Goal: Navigation & Orientation: Find specific page/section

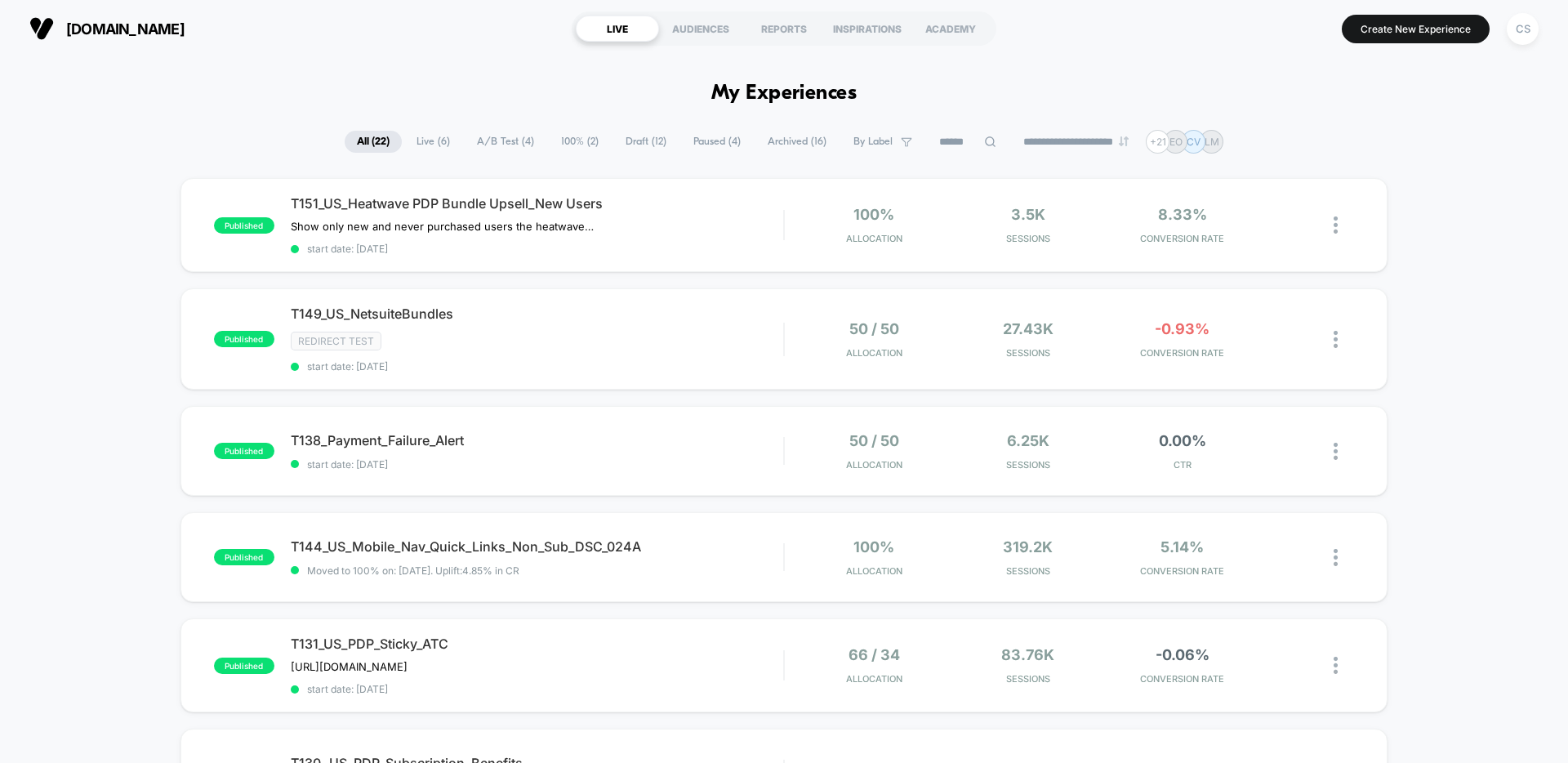
click at [420, 144] on span "Live ( 6 )" at bounding box center [432, 142] width 58 height 22
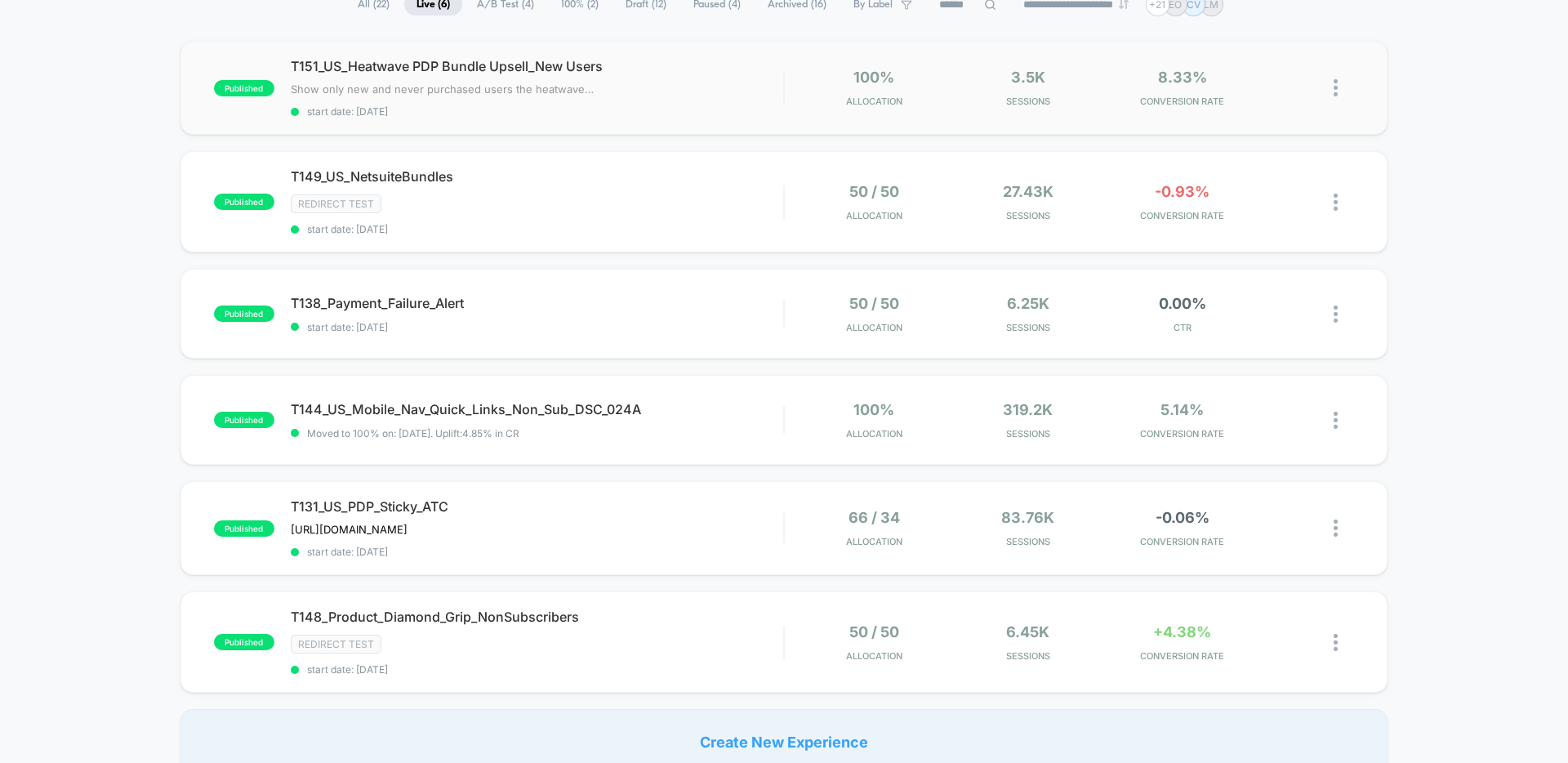
scroll to position [148, 0]
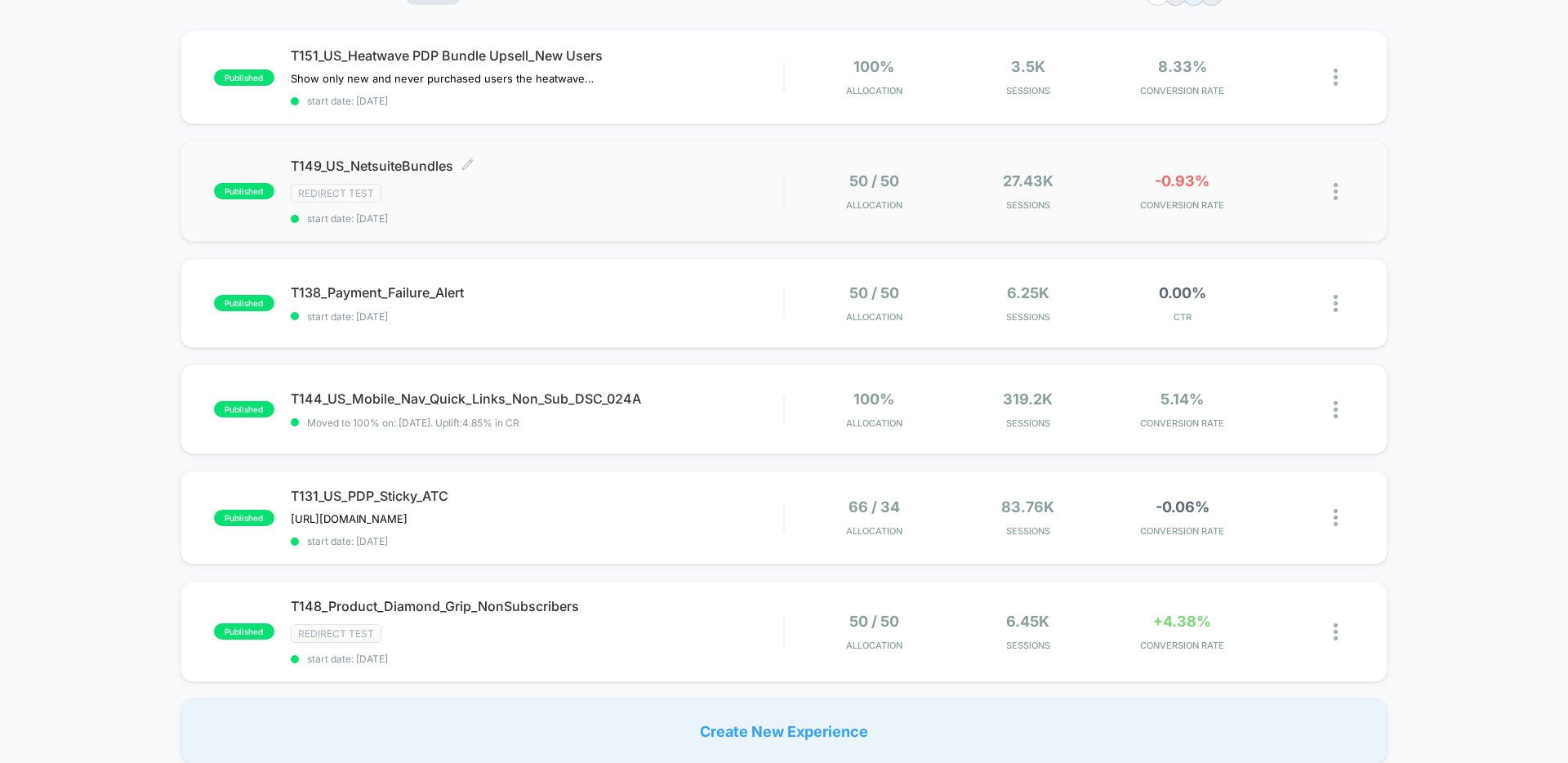
click at [546, 175] on div "T149_US_NetsuiteBundles Click to edit experience details Click to edit experien…" at bounding box center [537, 191] width 492 height 67
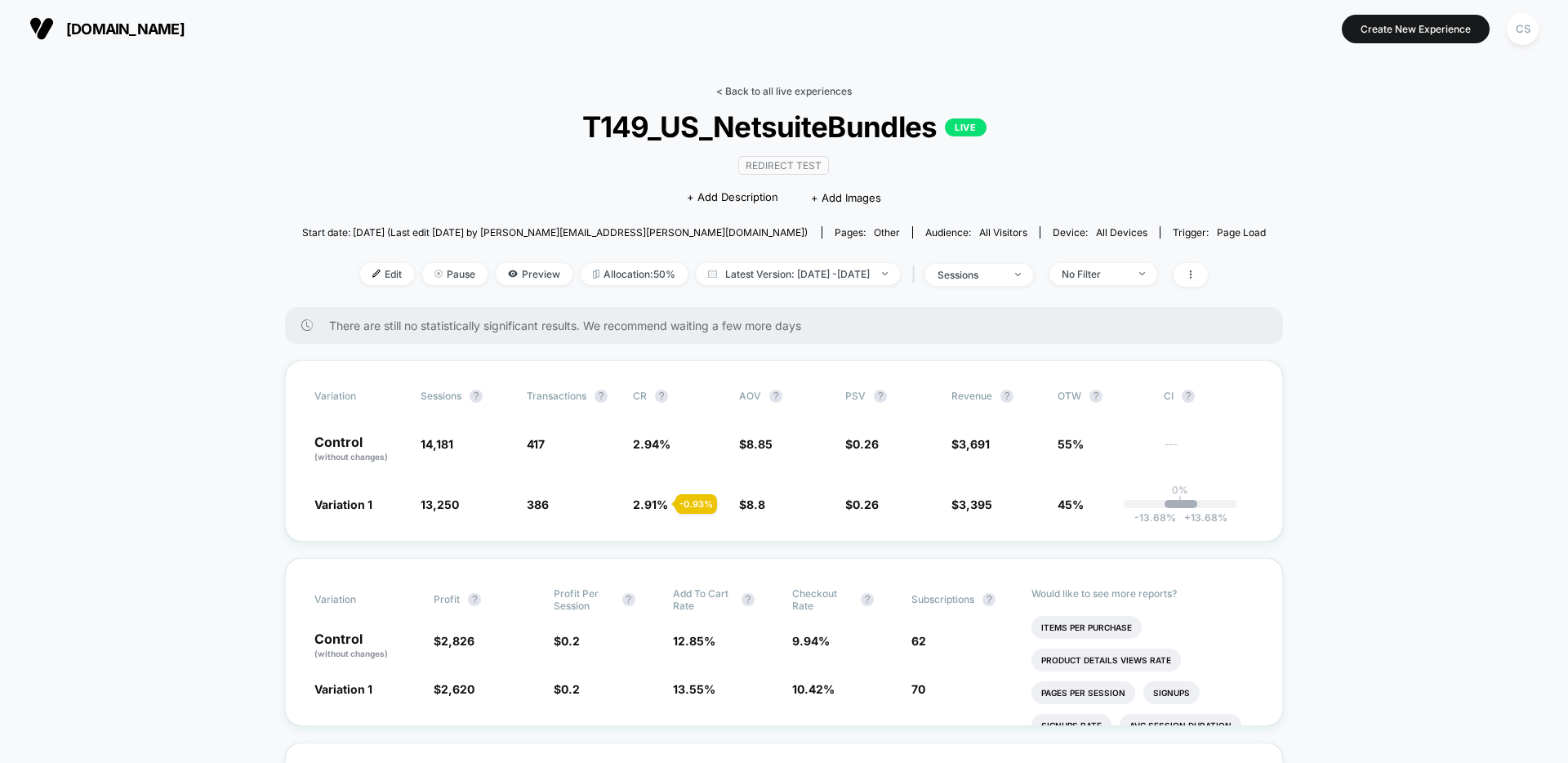
click at [763, 93] on link "< Back to all live experiences" at bounding box center [784, 91] width 135 height 13
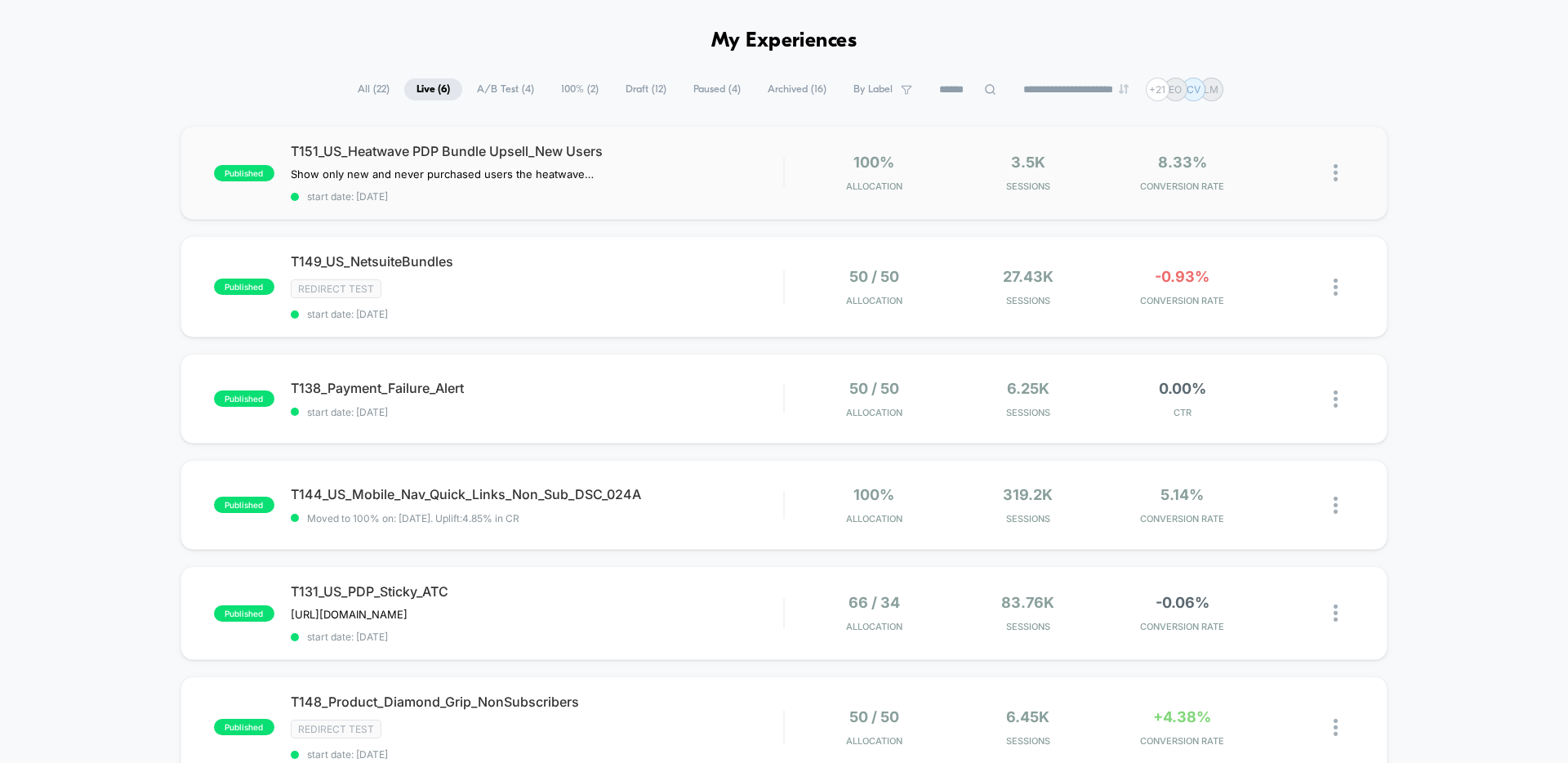
scroll to position [63, 0]
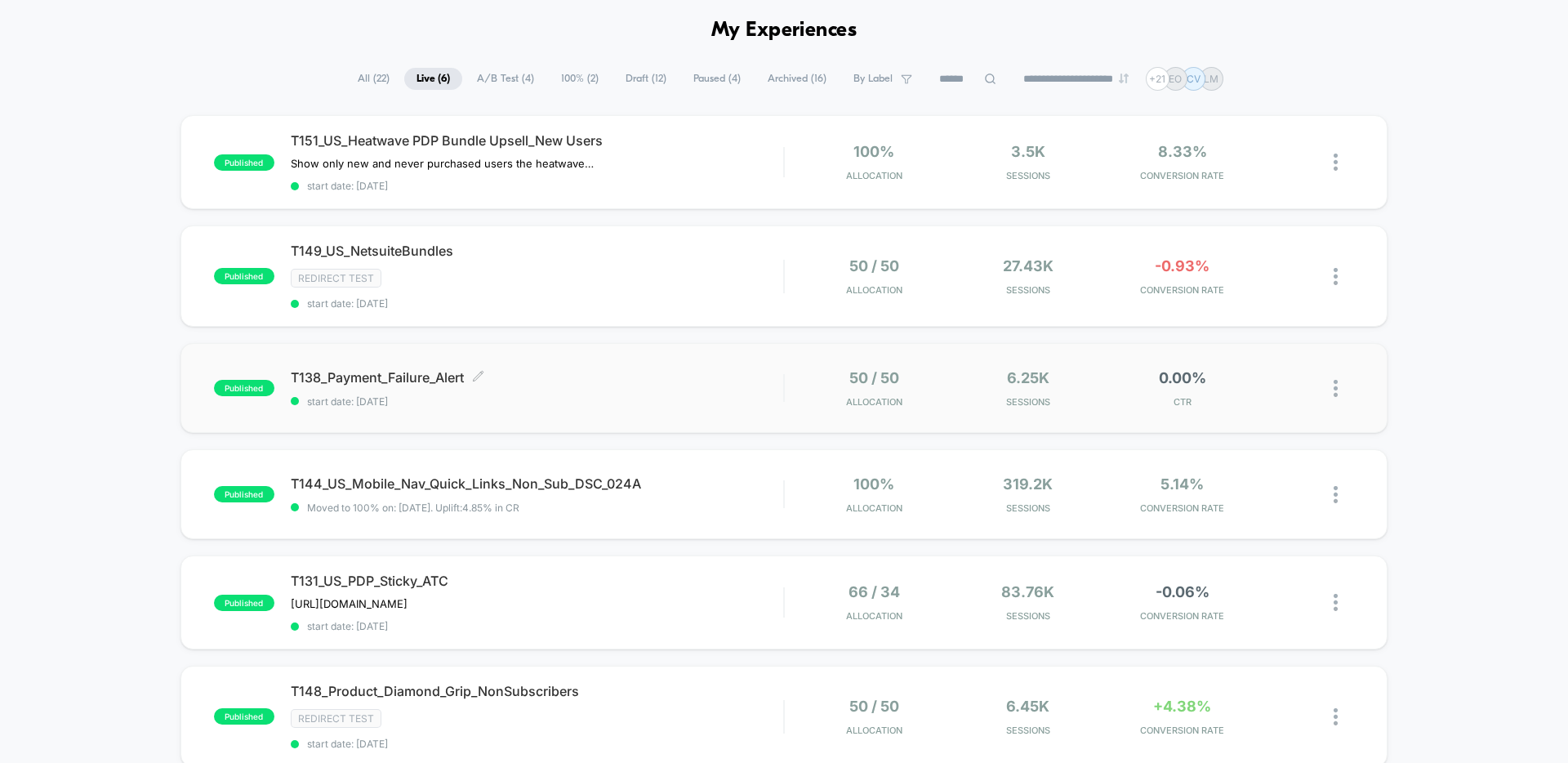
click at [614, 376] on span "T138_Payment_Failure_Alert Click to edit experience details" at bounding box center [537, 377] width 492 height 17
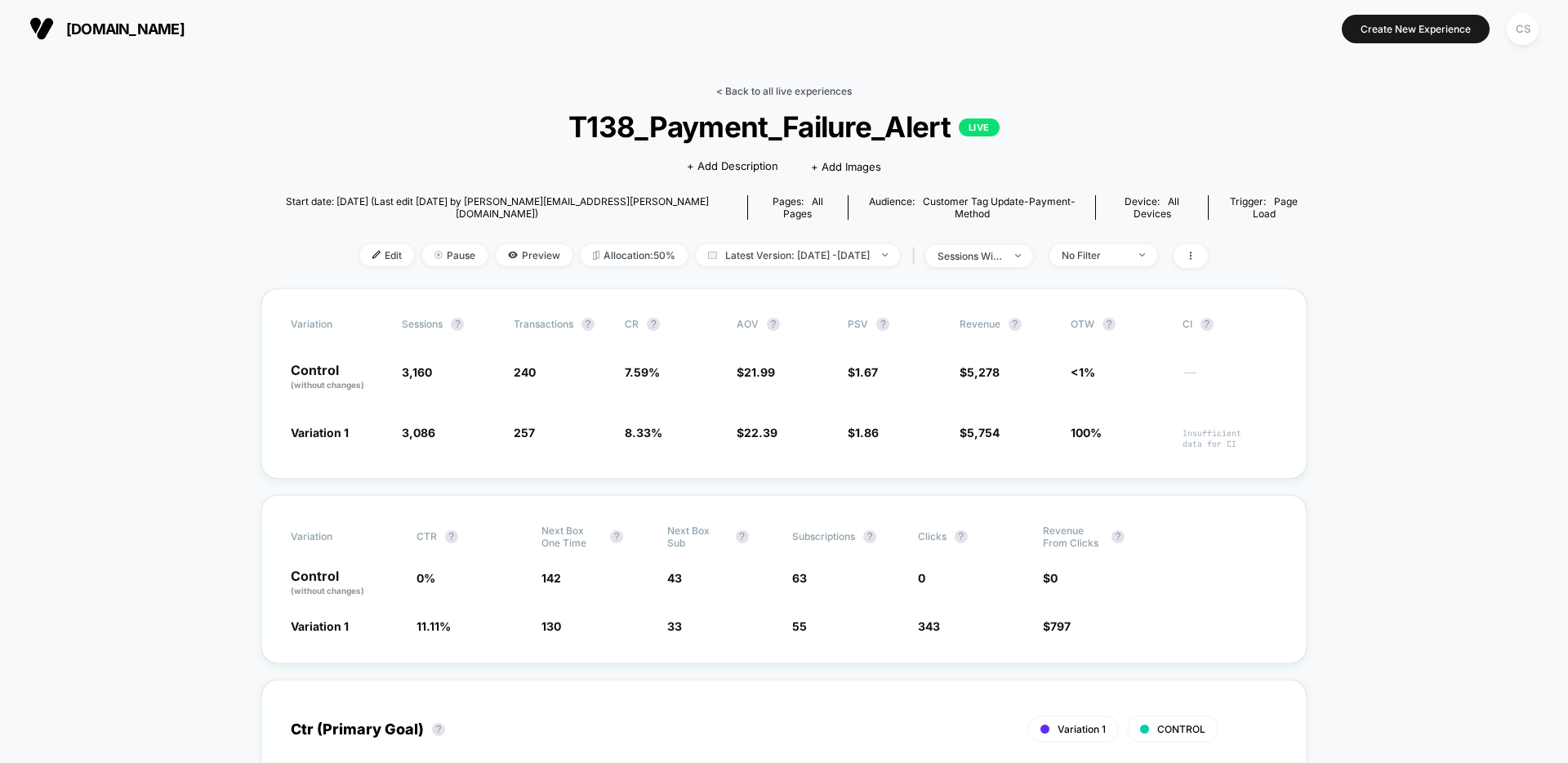
click at [760, 91] on link "< Back to all live experiences" at bounding box center [784, 91] width 135 height 13
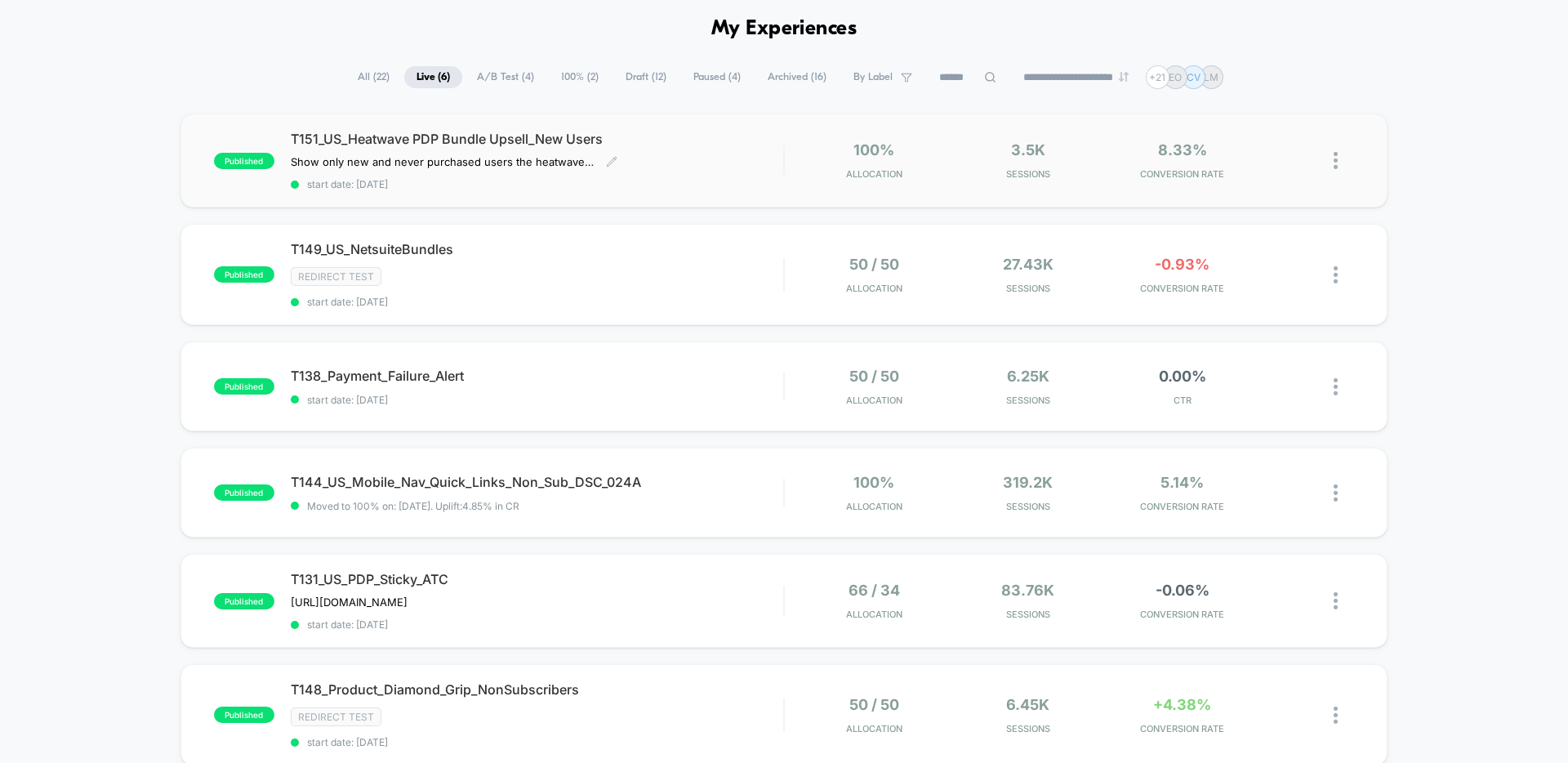
scroll to position [124, 0]
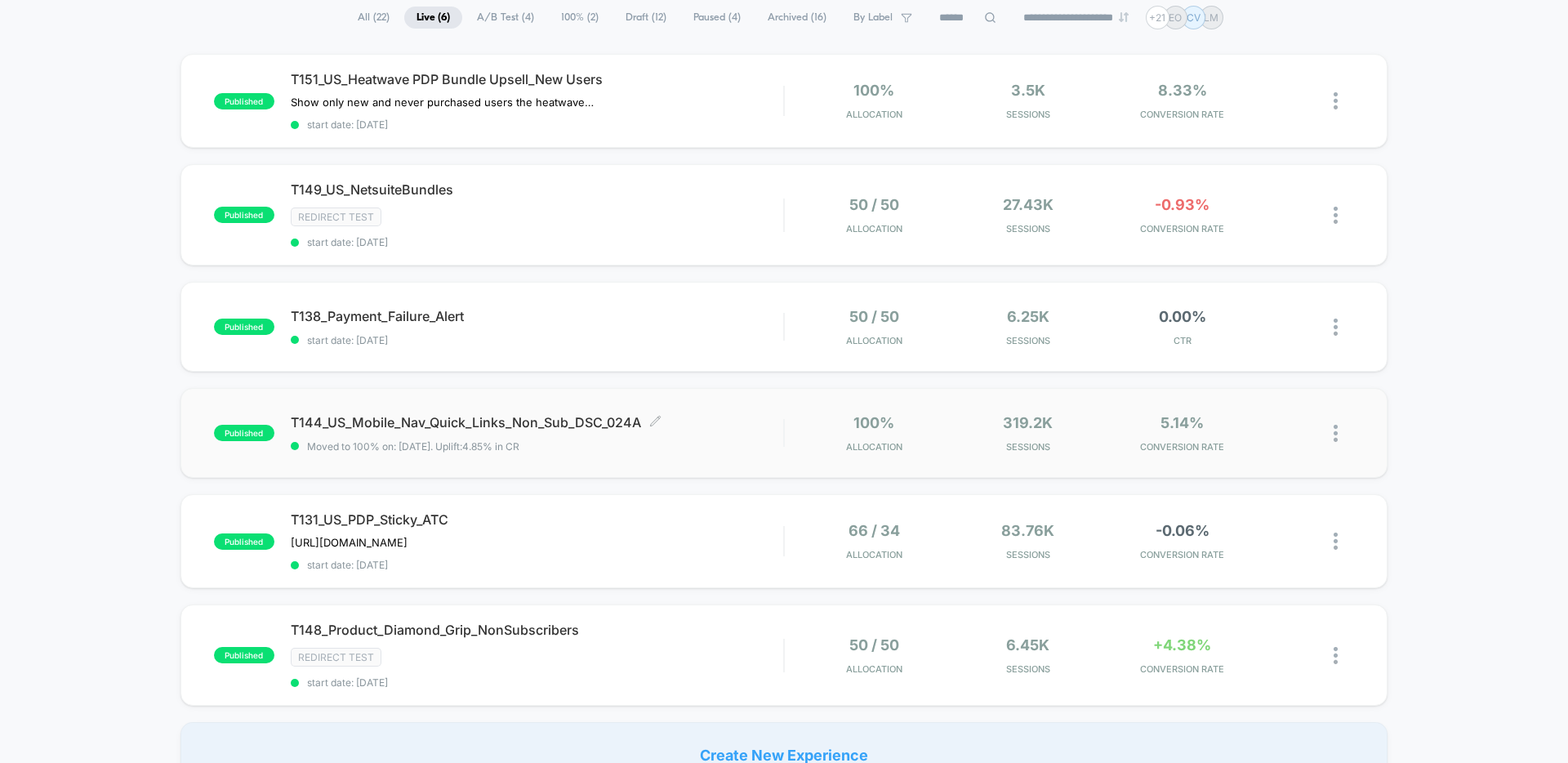
click at [698, 420] on span "T144_US_Mobile_Nav_Quick_Links_Non_Sub_DSC_024A Click to edit experience details" at bounding box center [537, 422] width 492 height 17
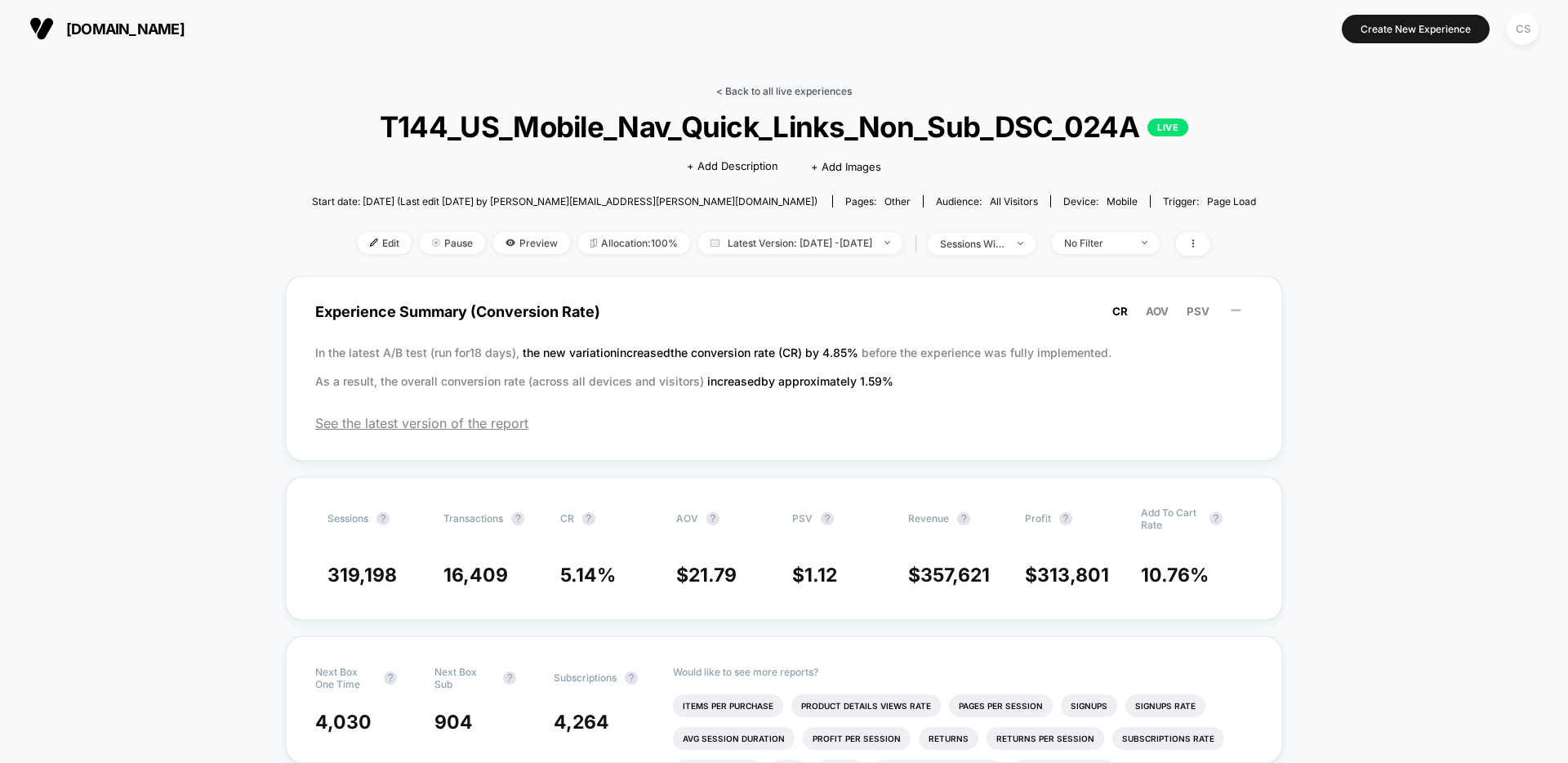
click at [788, 93] on link "< Back to all live experiences" at bounding box center [784, 91] width 135 height 13
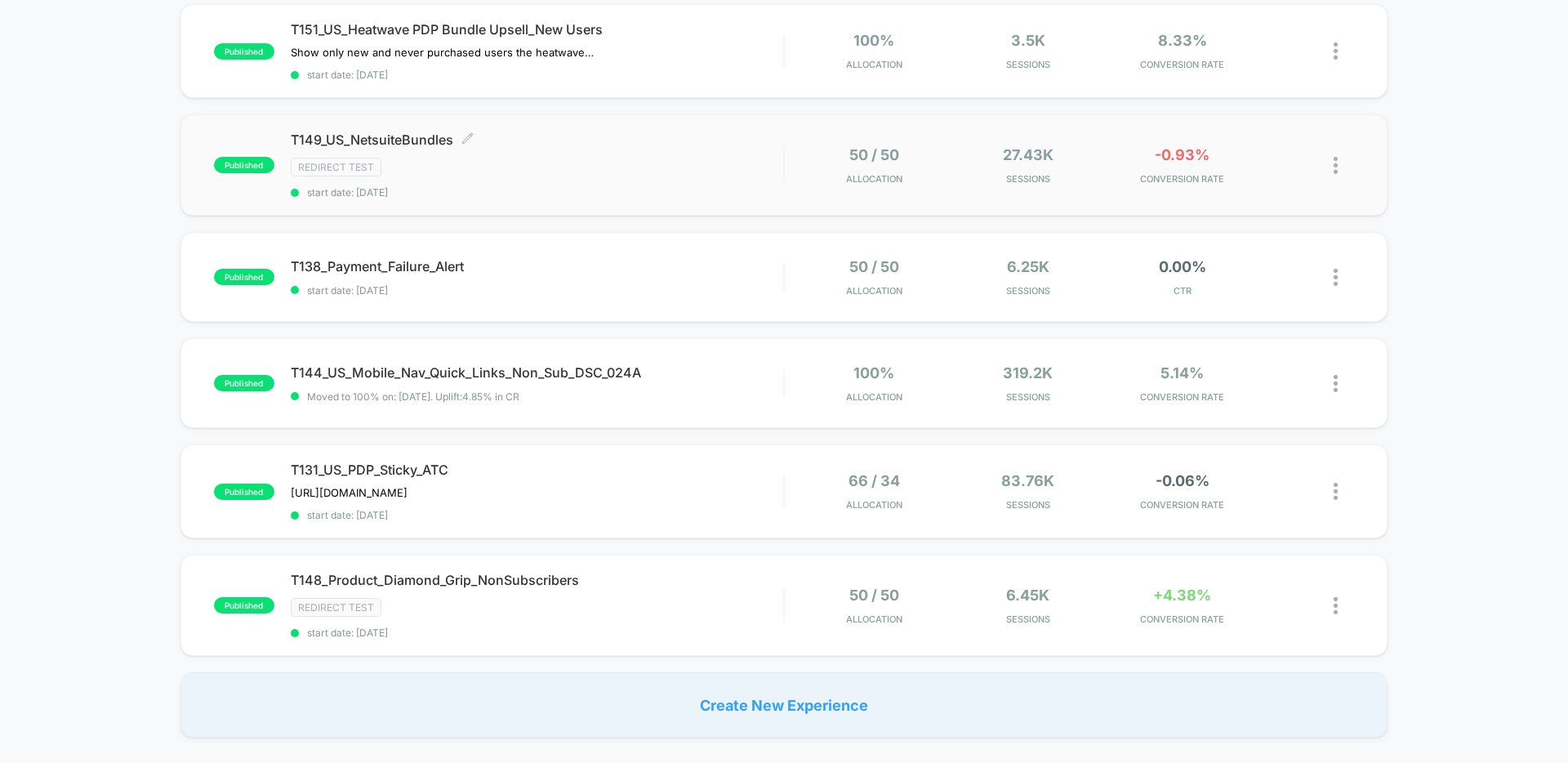
scroll to position [269, 0]
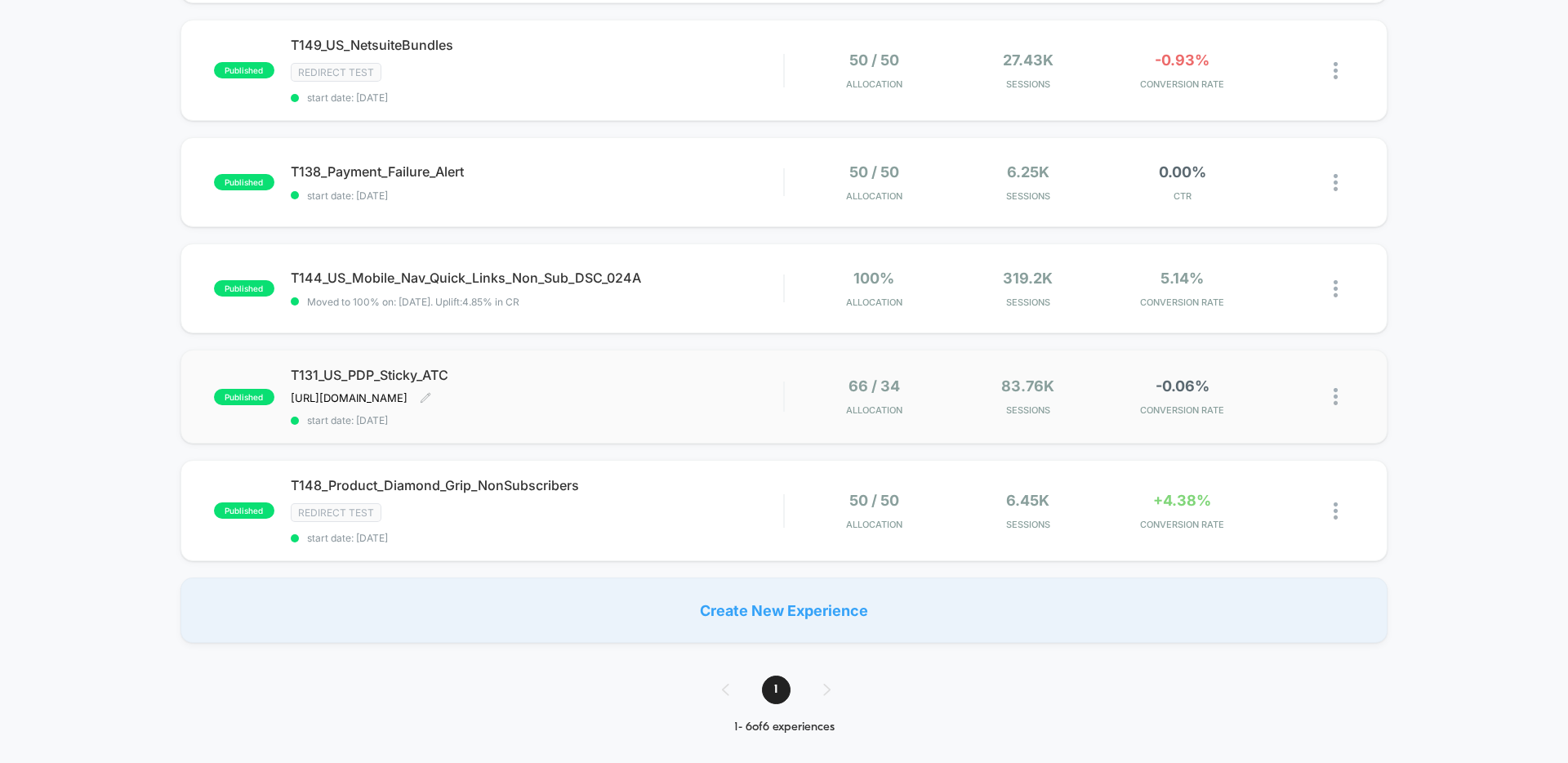
click at [673, 397] on div "T131_US_PDP_Sticky_ATC https://dollarshaveclub.atlassian.net/browse/ENGB-2909 C…" at bounding box center [537, 396] width 492 height 59
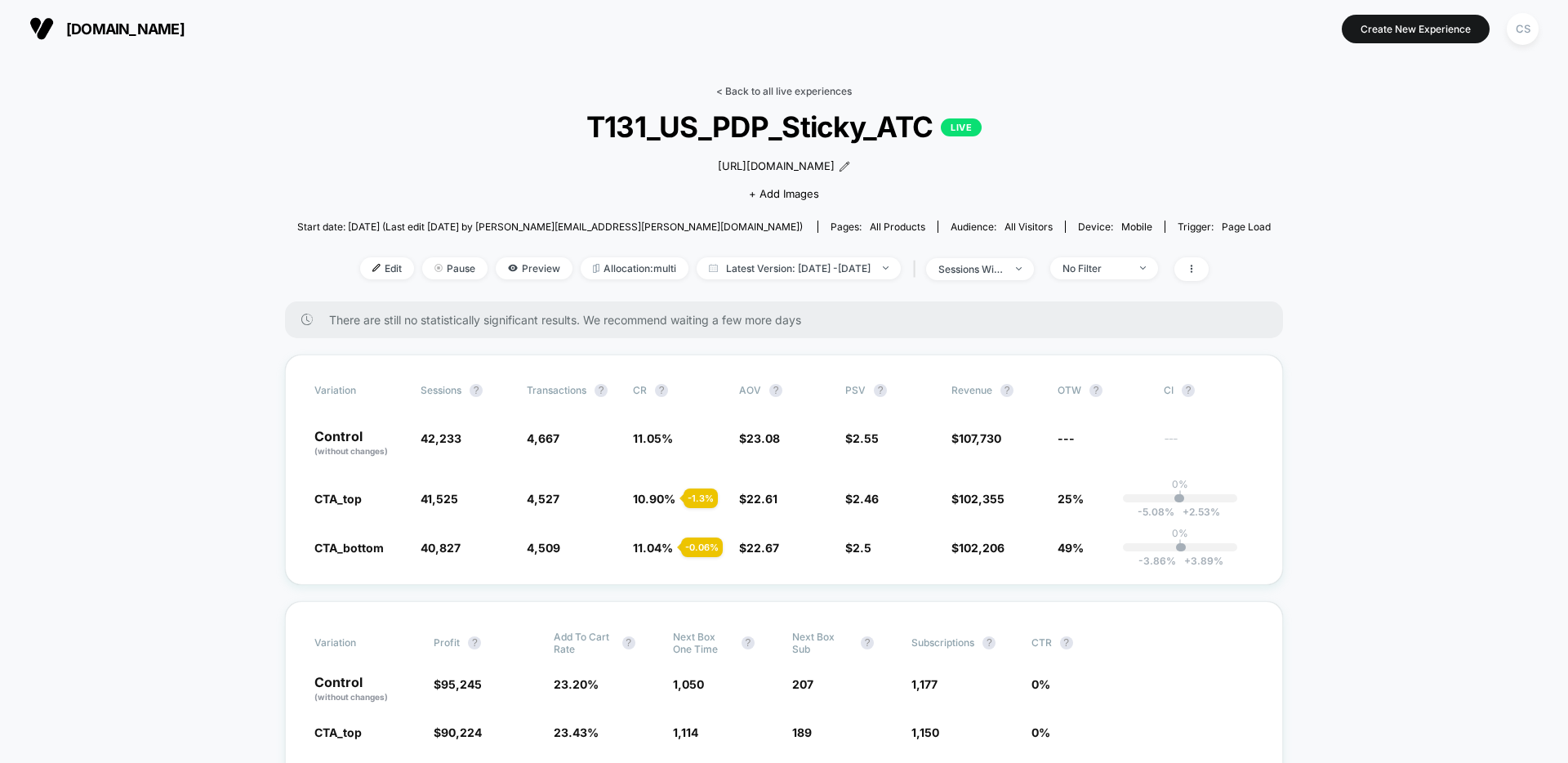
click at [766, 88] on link "< Back to all live experiences" at bounding box center [784, 91] width 135 height 13
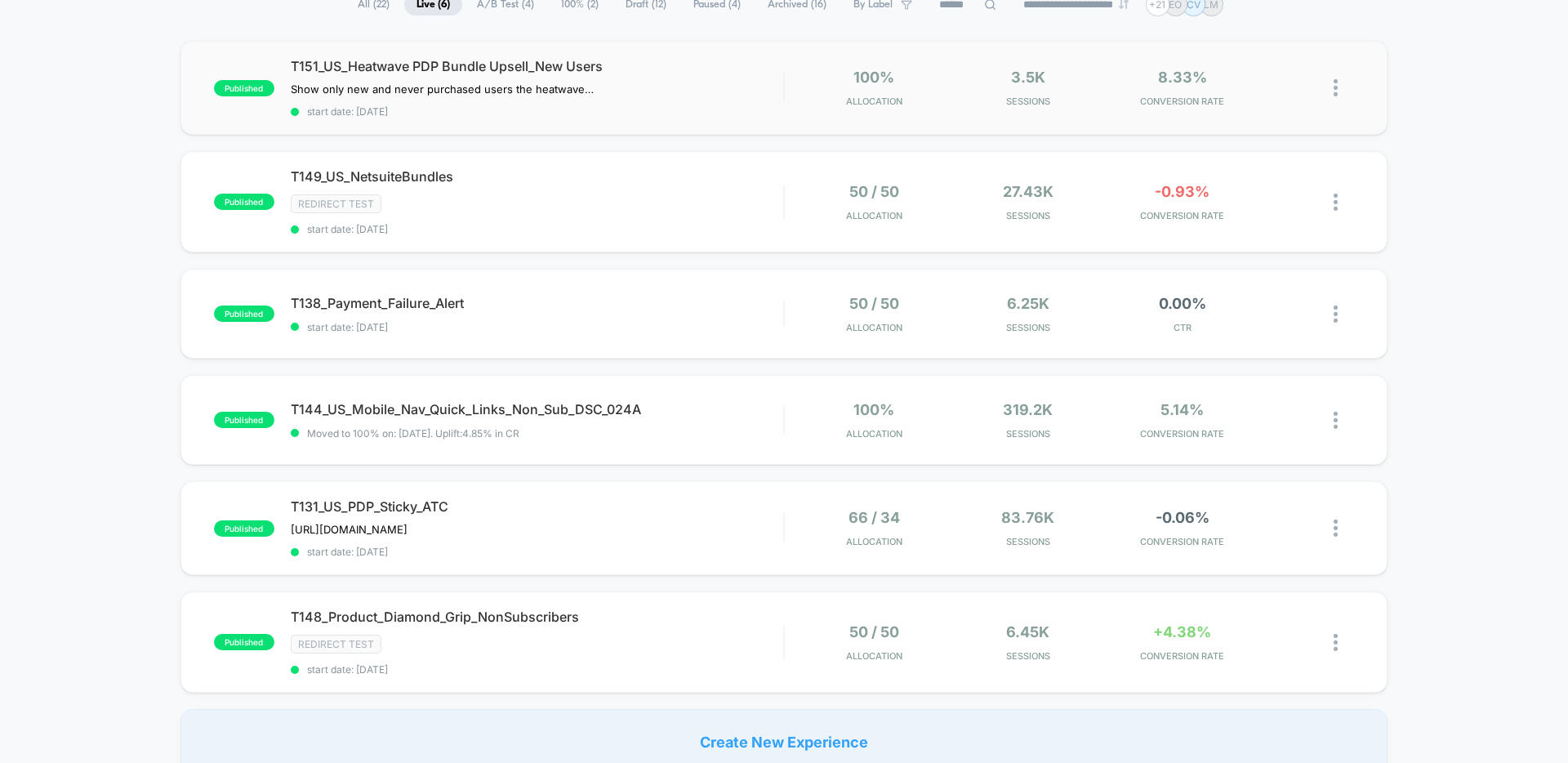
scroll to position [159, 0]
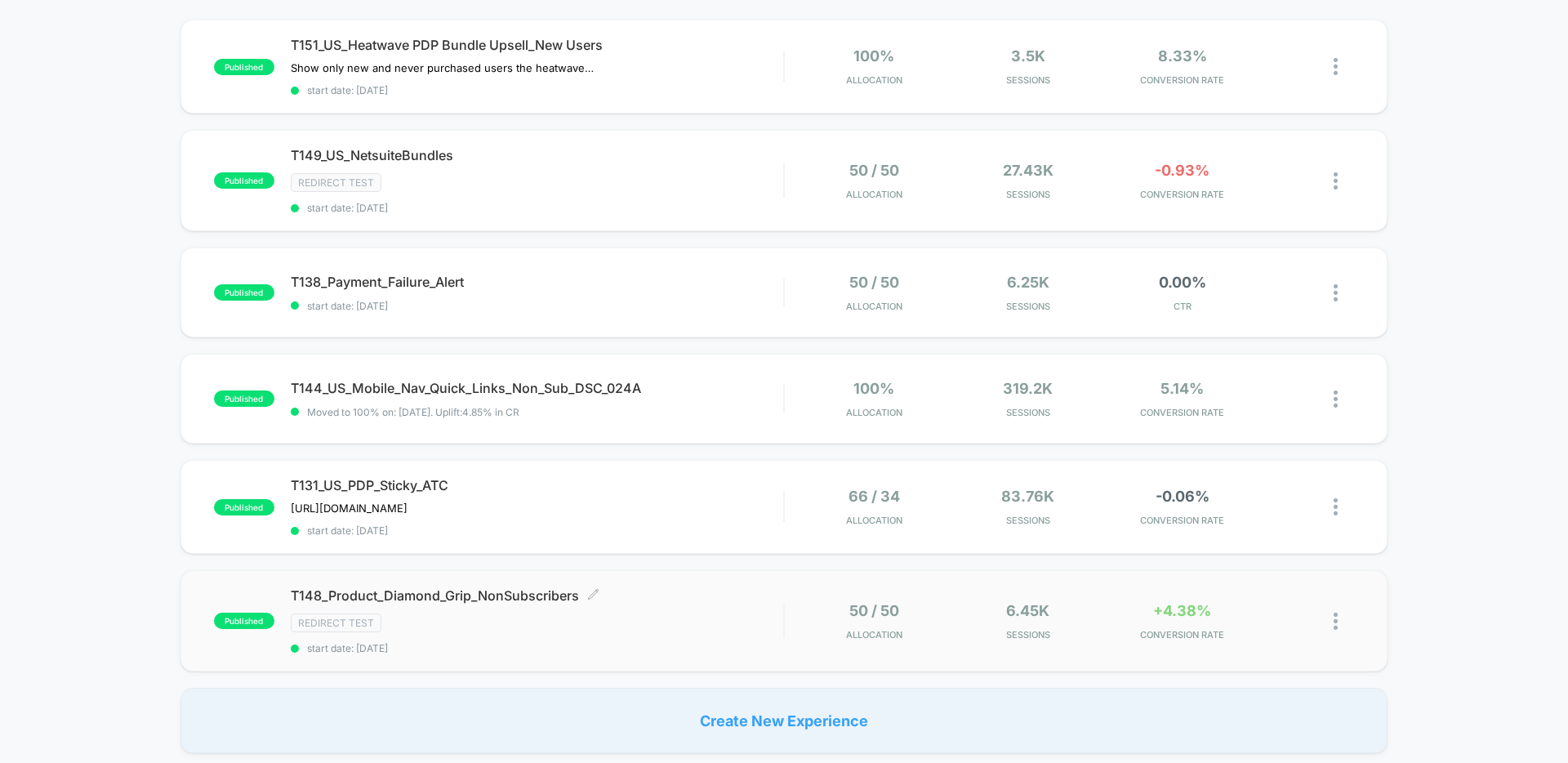
click at [517, 603] on span "T148_Product_Diamond_Grip_NonSubscribers Click to edit experience details" at bounding box center [537, 596] width 492 height 17
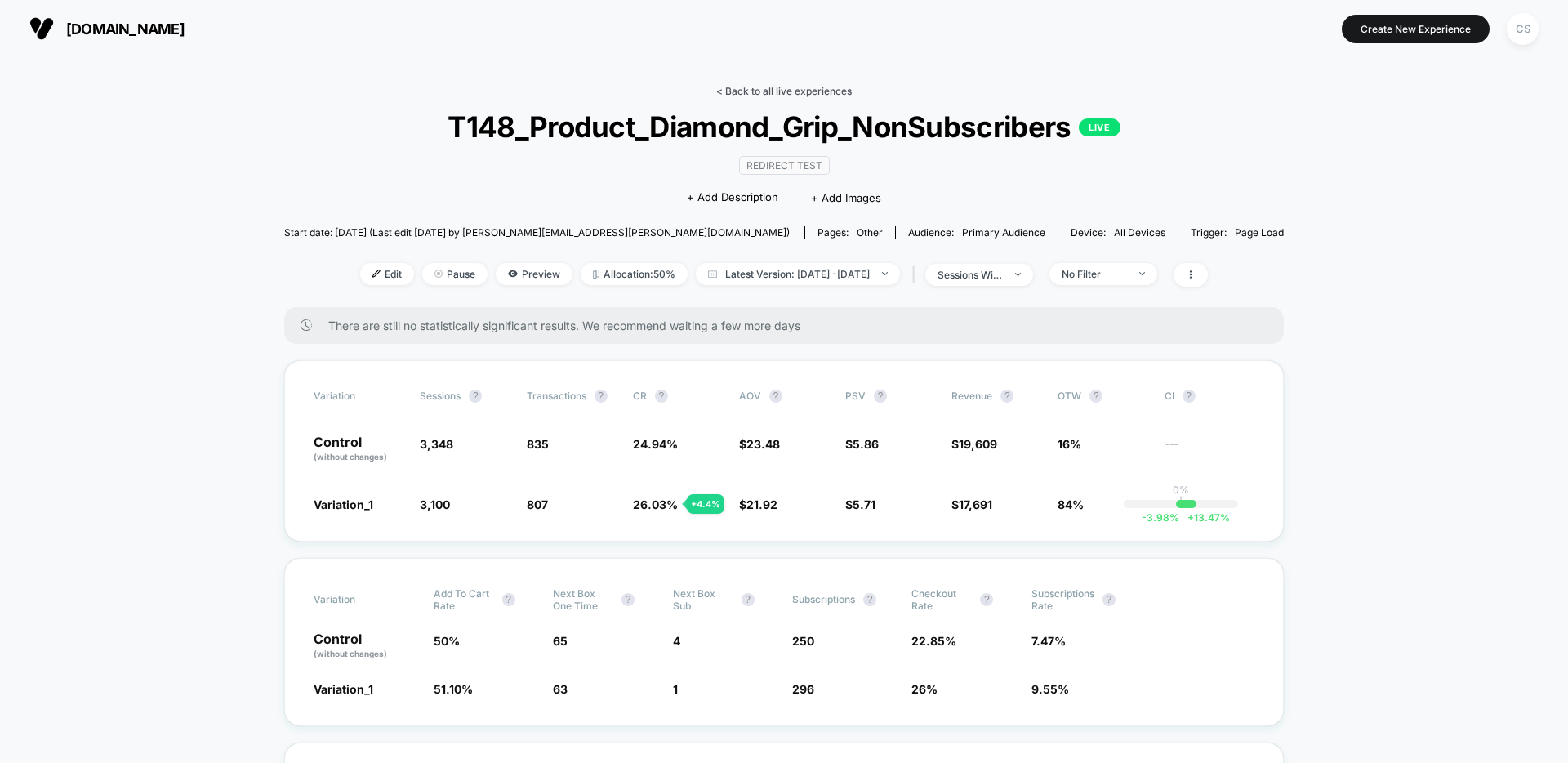
click at [779, 88] on link "< Back to all live experiences" at bounding box center [784, 91] width 135 height 13
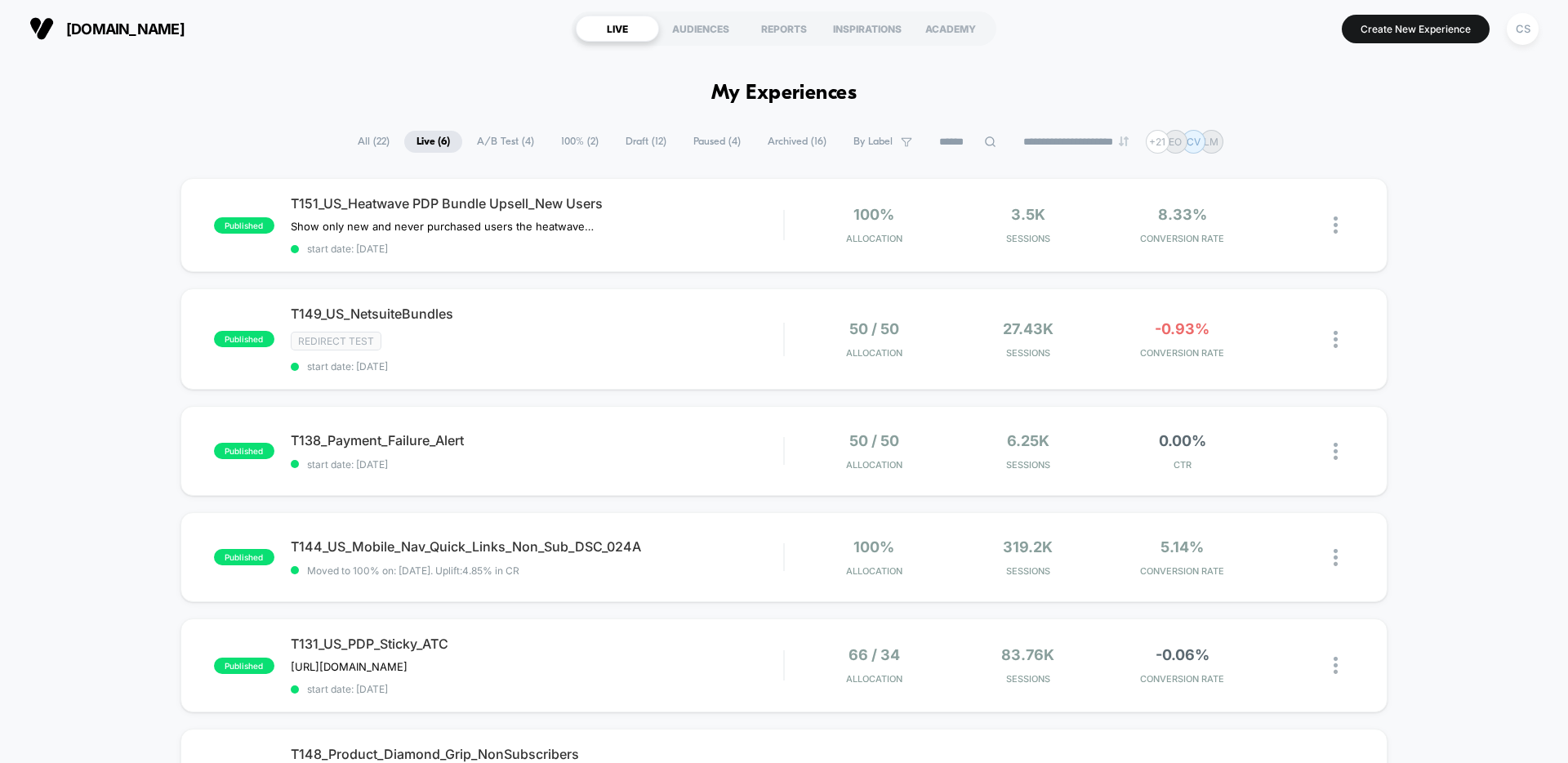
click at [484, 149] on span "A/B Test ( 4 )" at bounding box center [506, 142] width 82 height 22
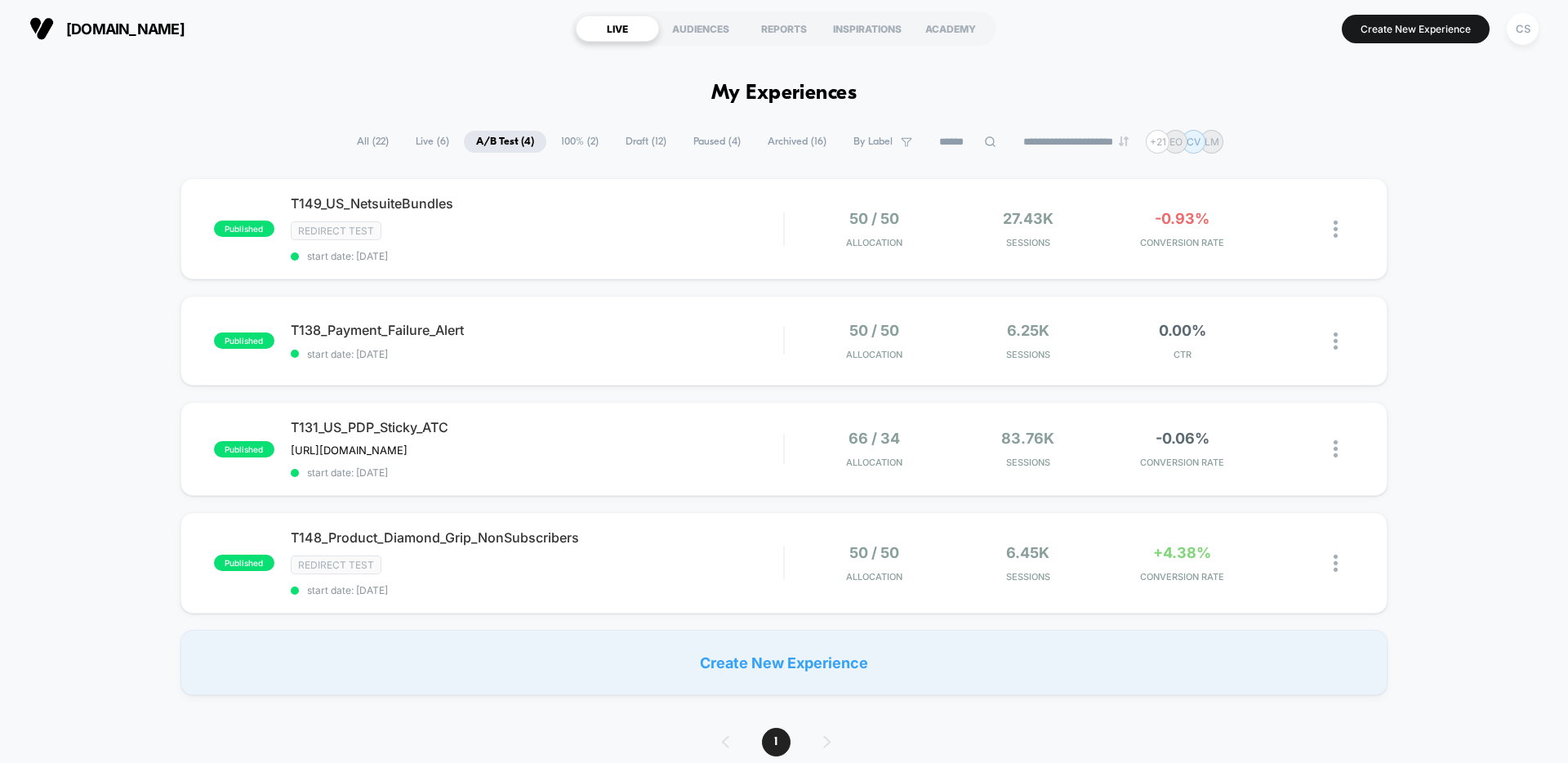
click at [687, 139] on span "Paused ( 4 )" at bounding box center [717, 142] width 72 height 22
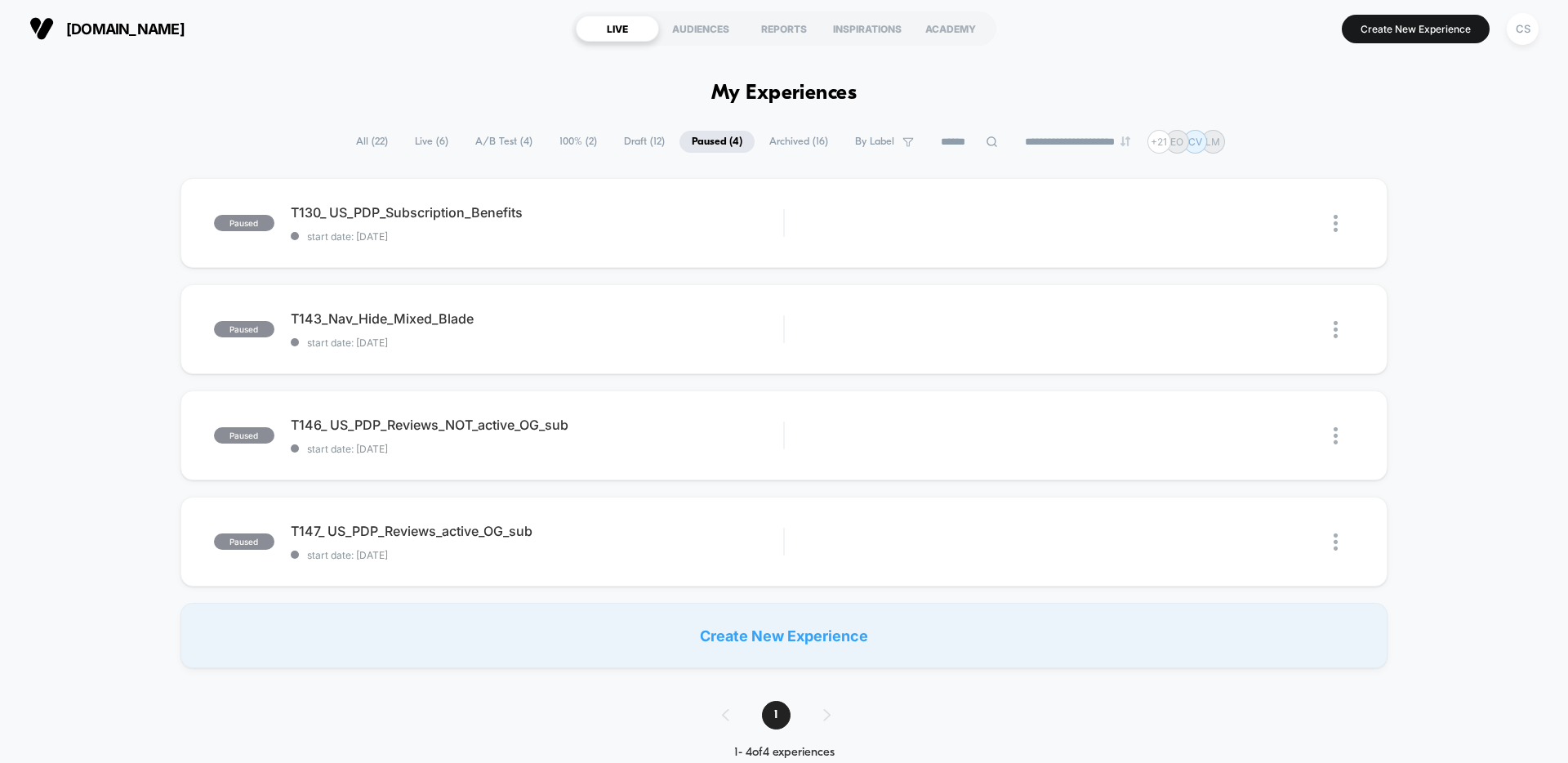
click at [366, 53] on div "us.dollarshaveclub.com https://us.dollarshaveclub.com LIVE AUDIENCES REPORTS IN…" at bounding box center [784, 28] width 1568 height 57
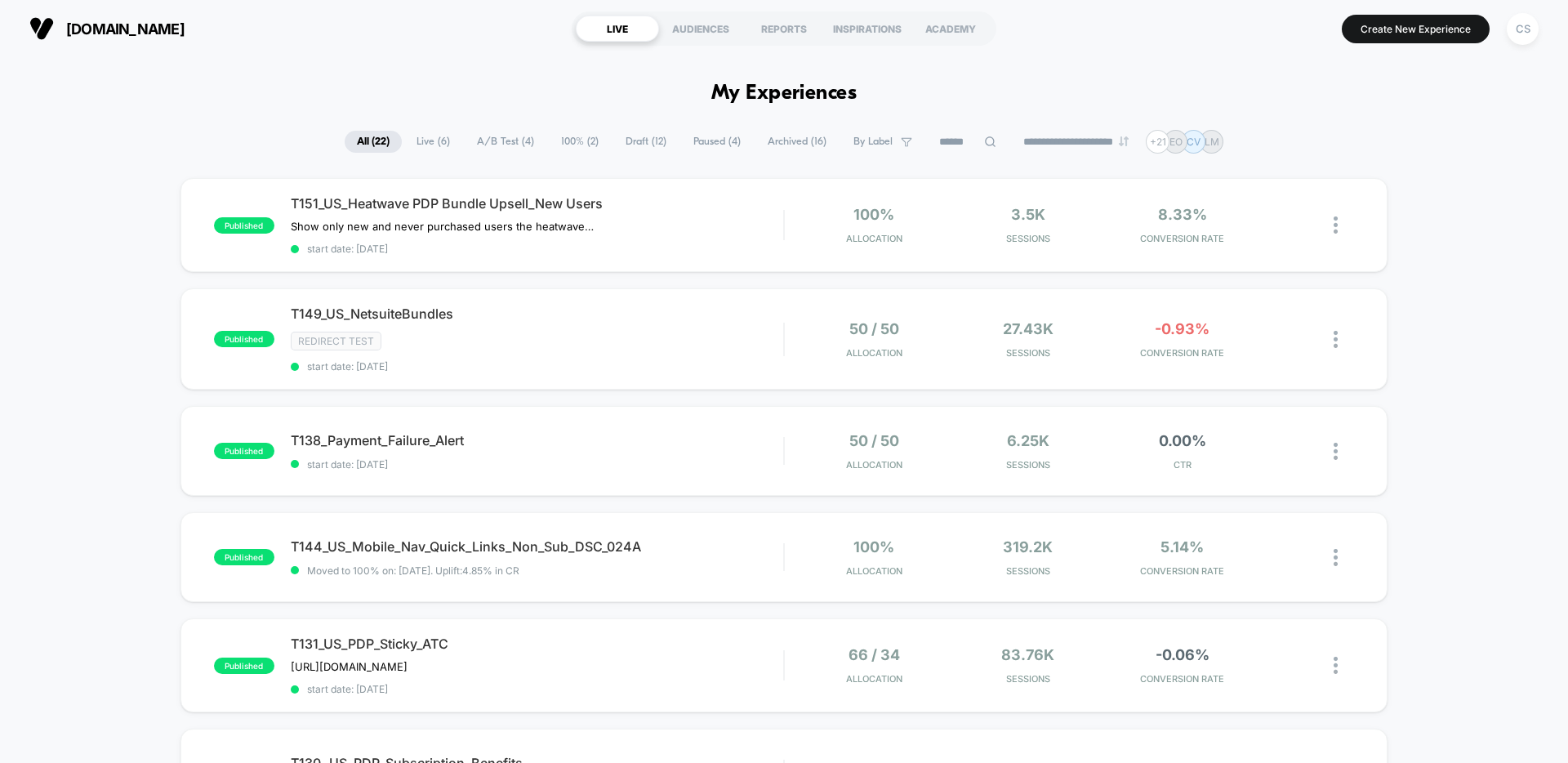
click at [426, 140] on span "Live ( 6 )" at bounding box center [432, 142] width 58 height 22
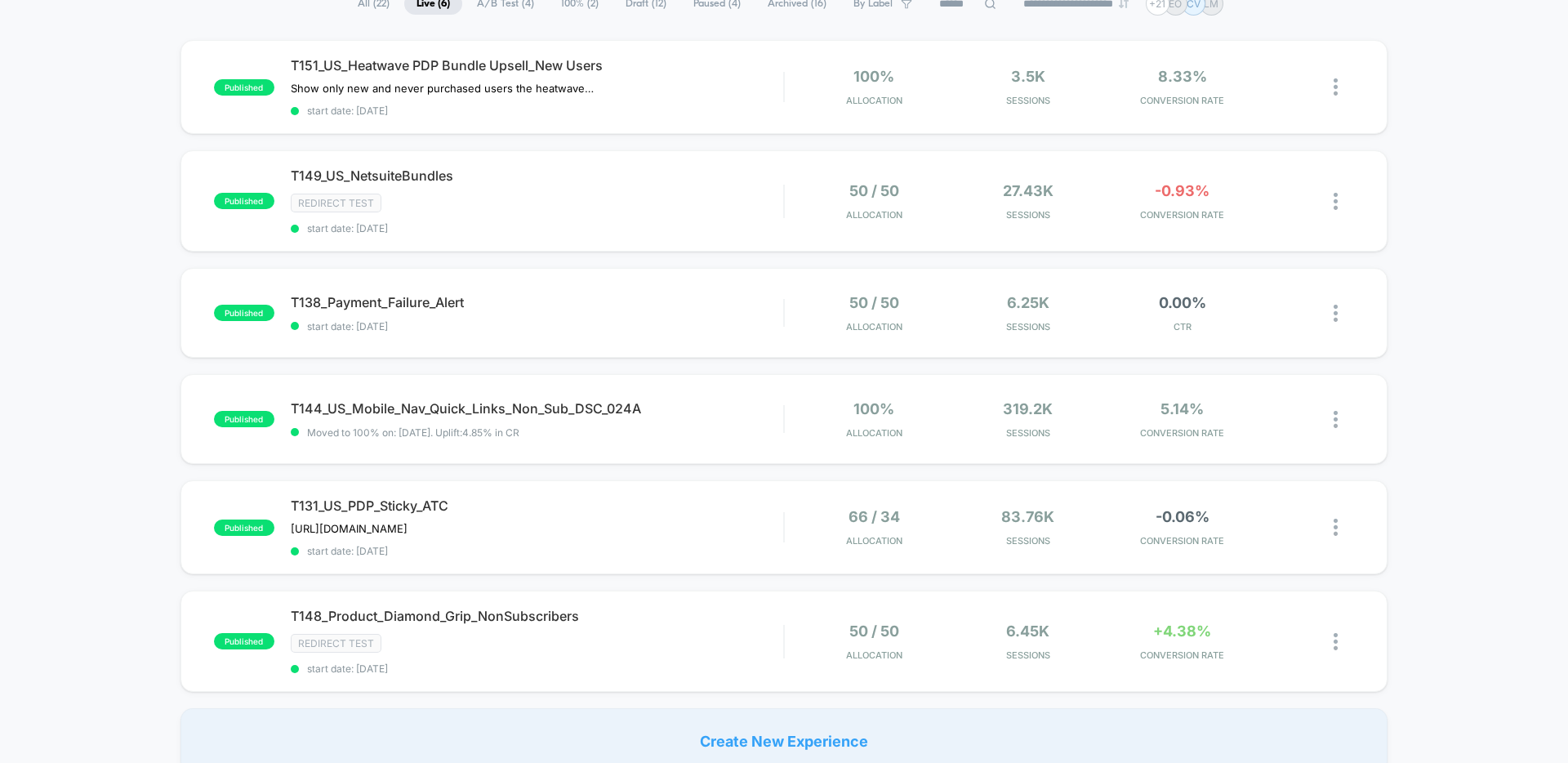
scroll to position [148, 0]
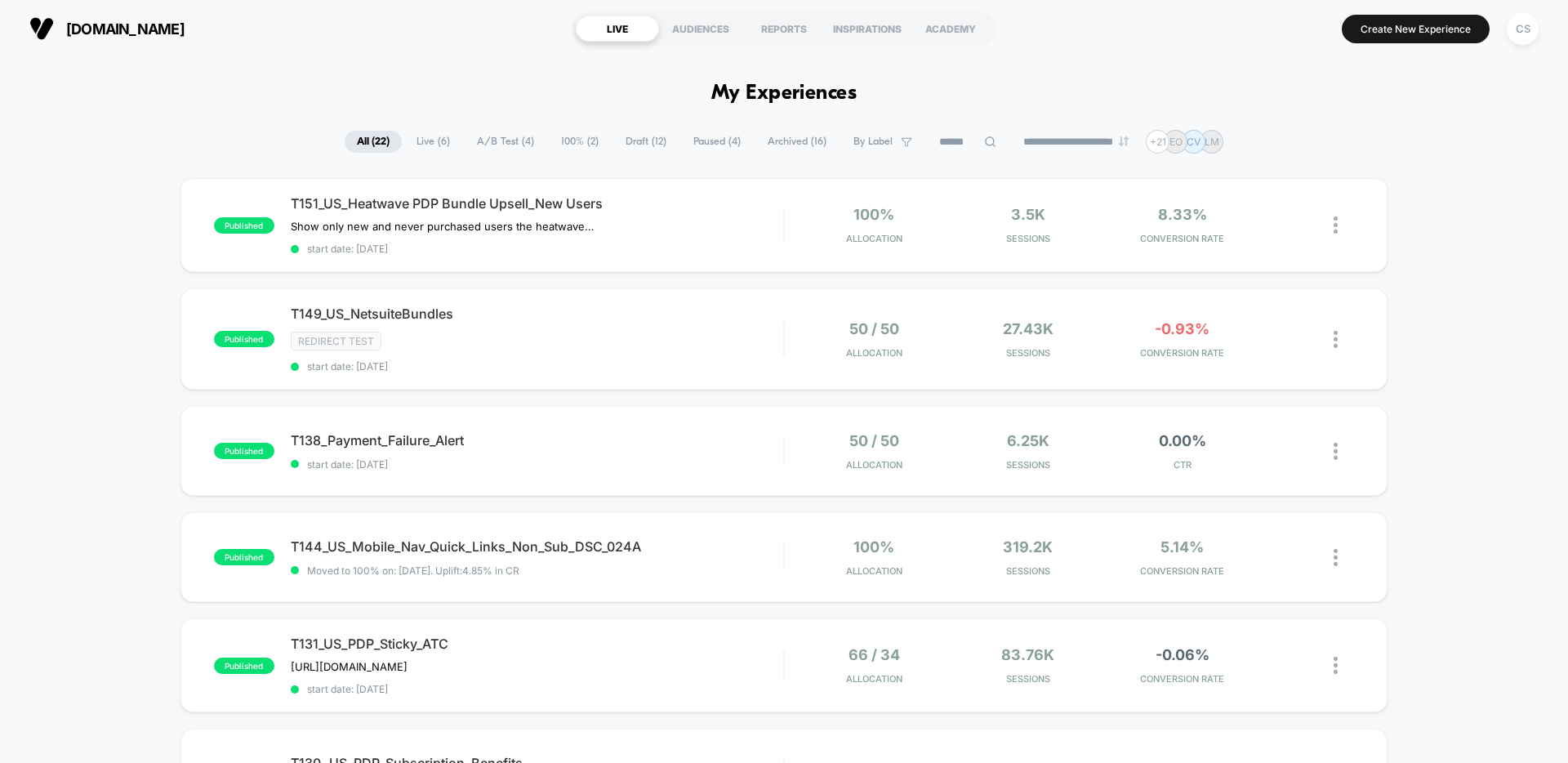
click at [405, 138] on span "Live ( 6 )" at bounding box center [432, 142] width 58 height 22
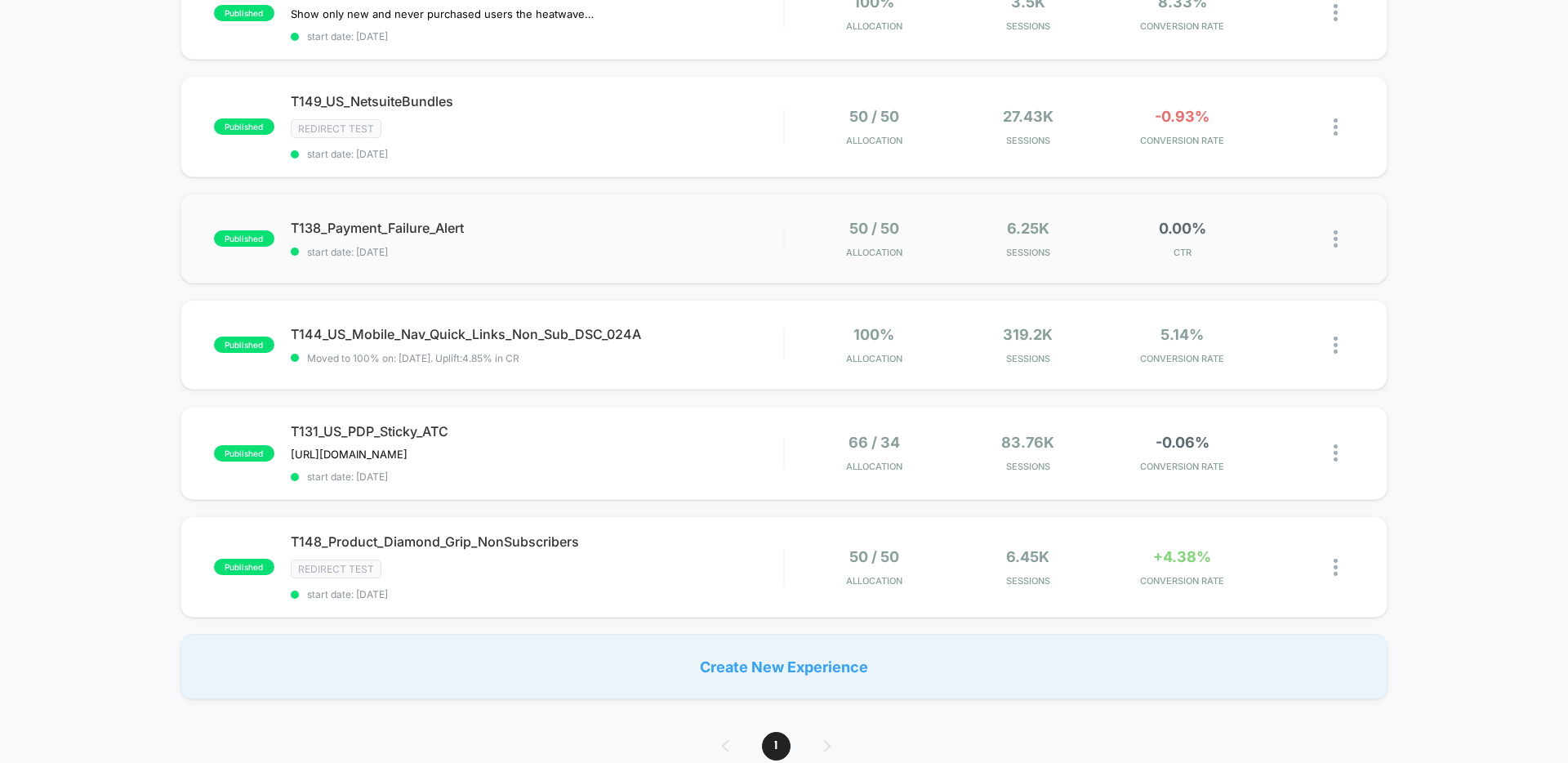
scroll to position [223, 0]
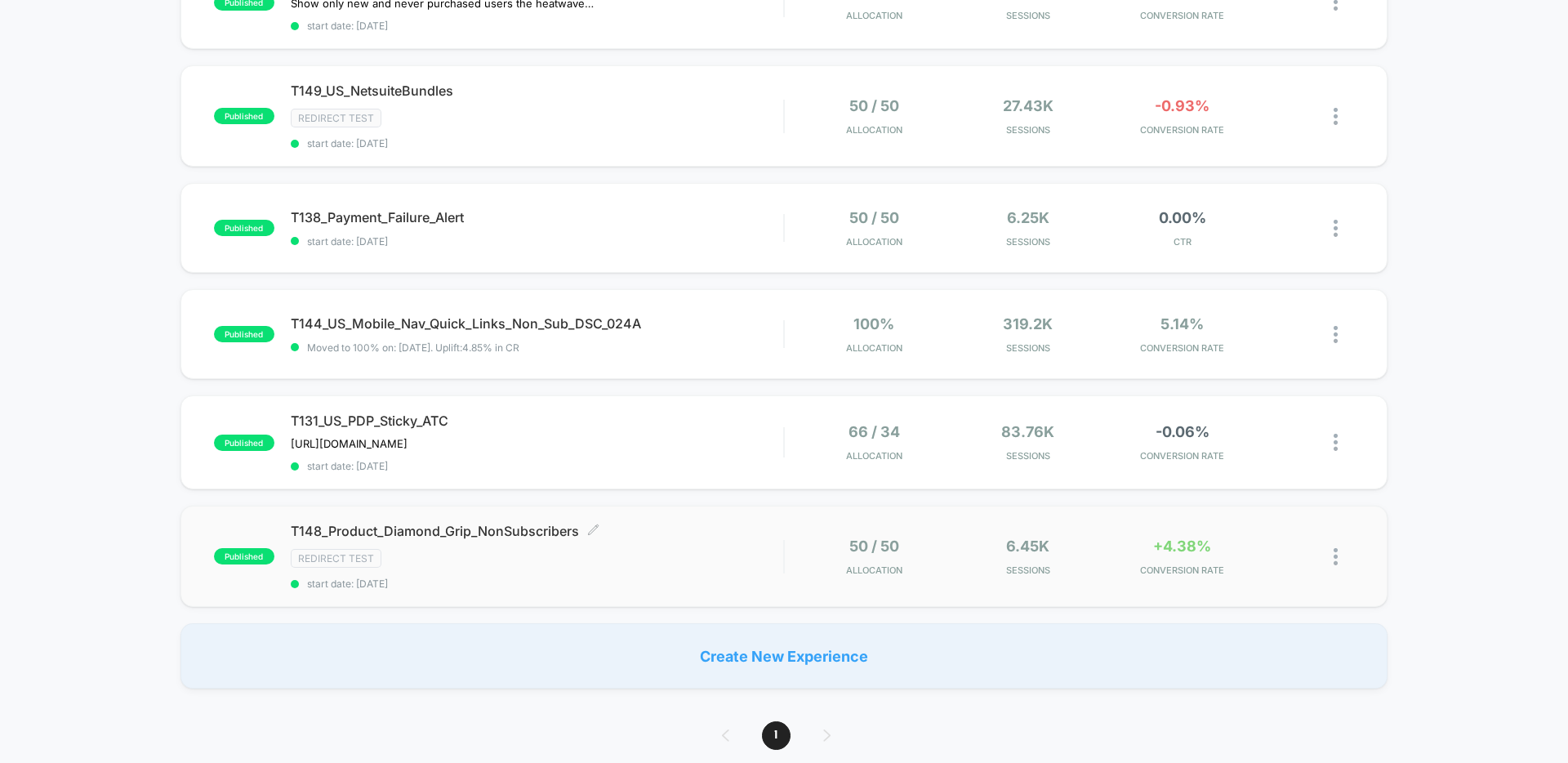
click at [672, 548] on div "T148_Product_Diamond_Grip_NonSubscribers Click to edit experience details Click…" at bounding box center [537, 556] width 492 height 67
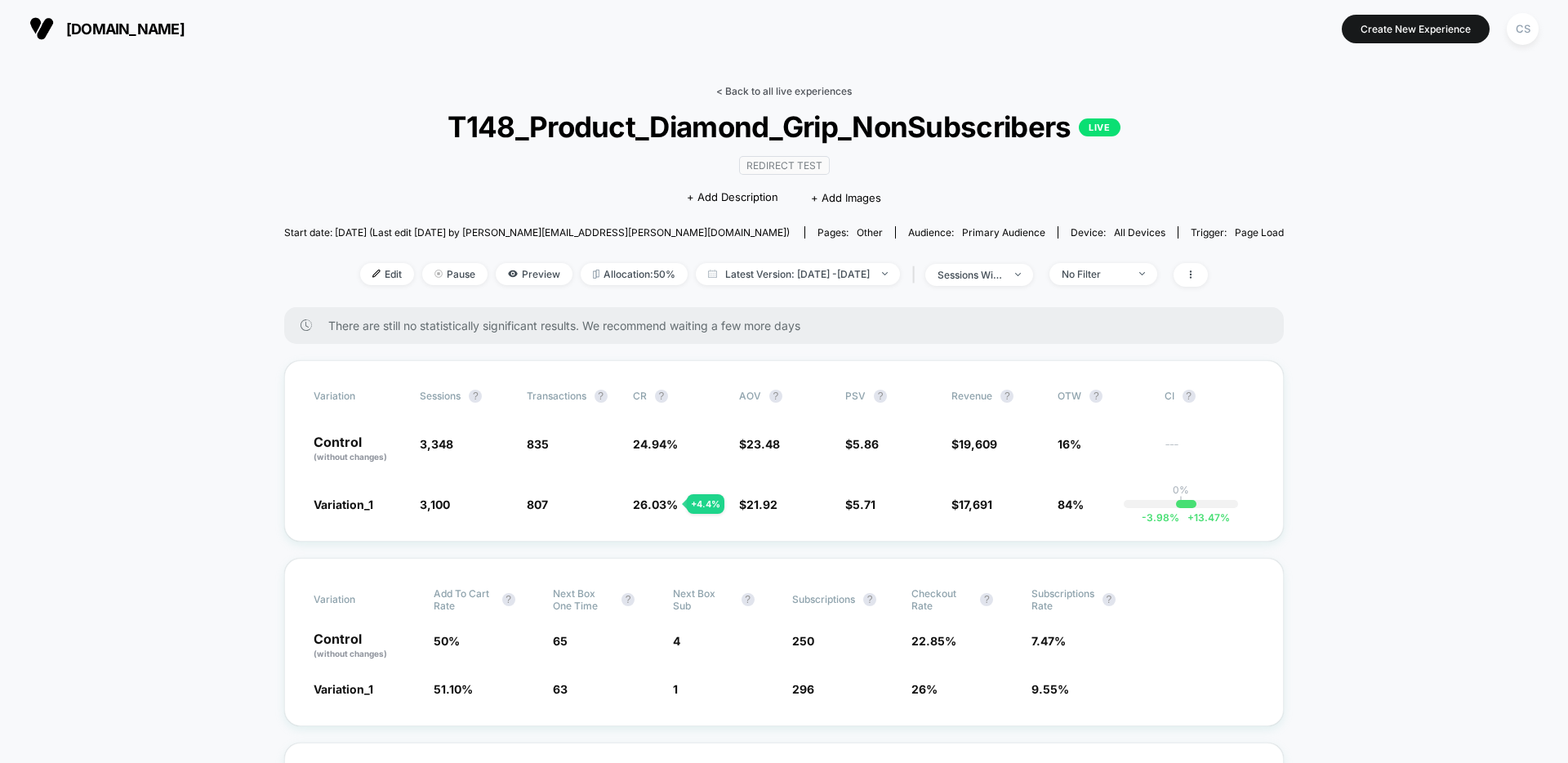
click at [783, 93] on link "< Back to all live experiences" at bounding box center [784, 91] width 135 height 13
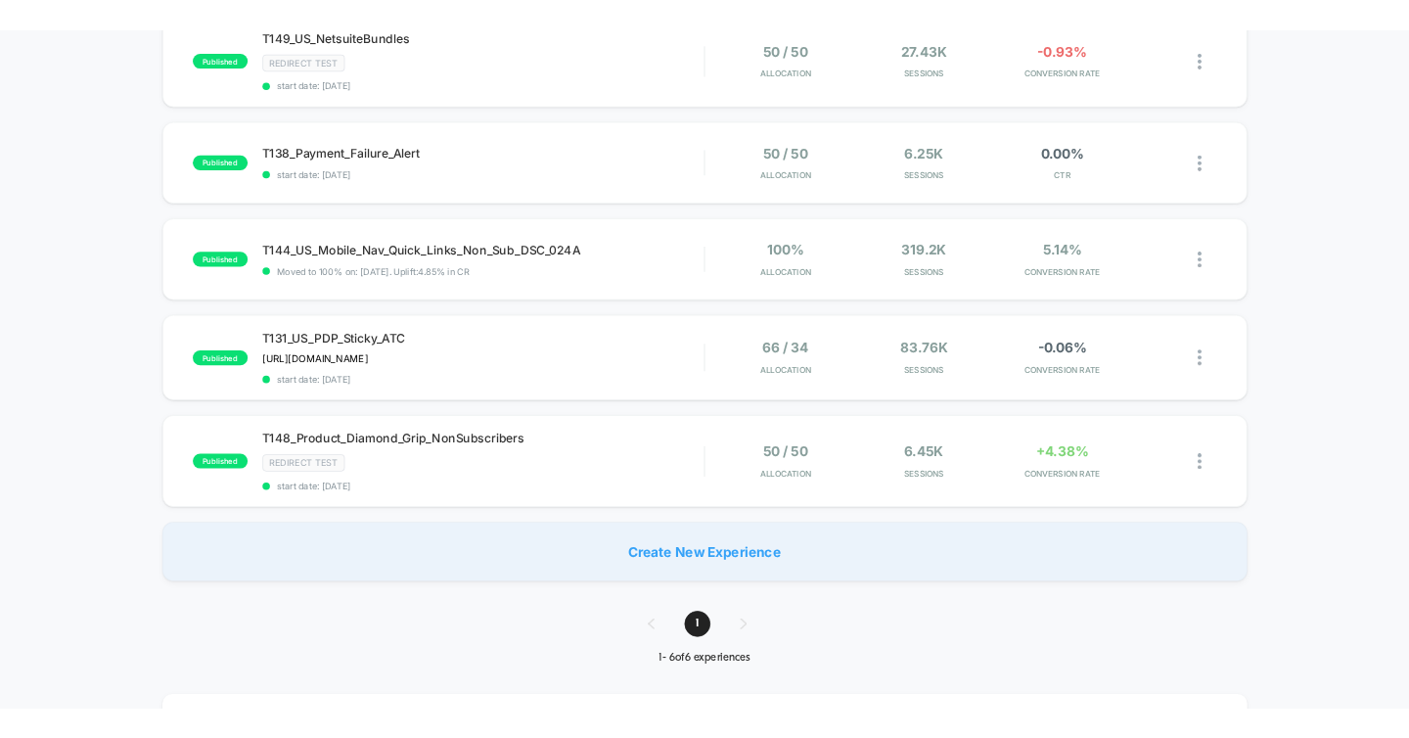
scroll to position [366, 0]
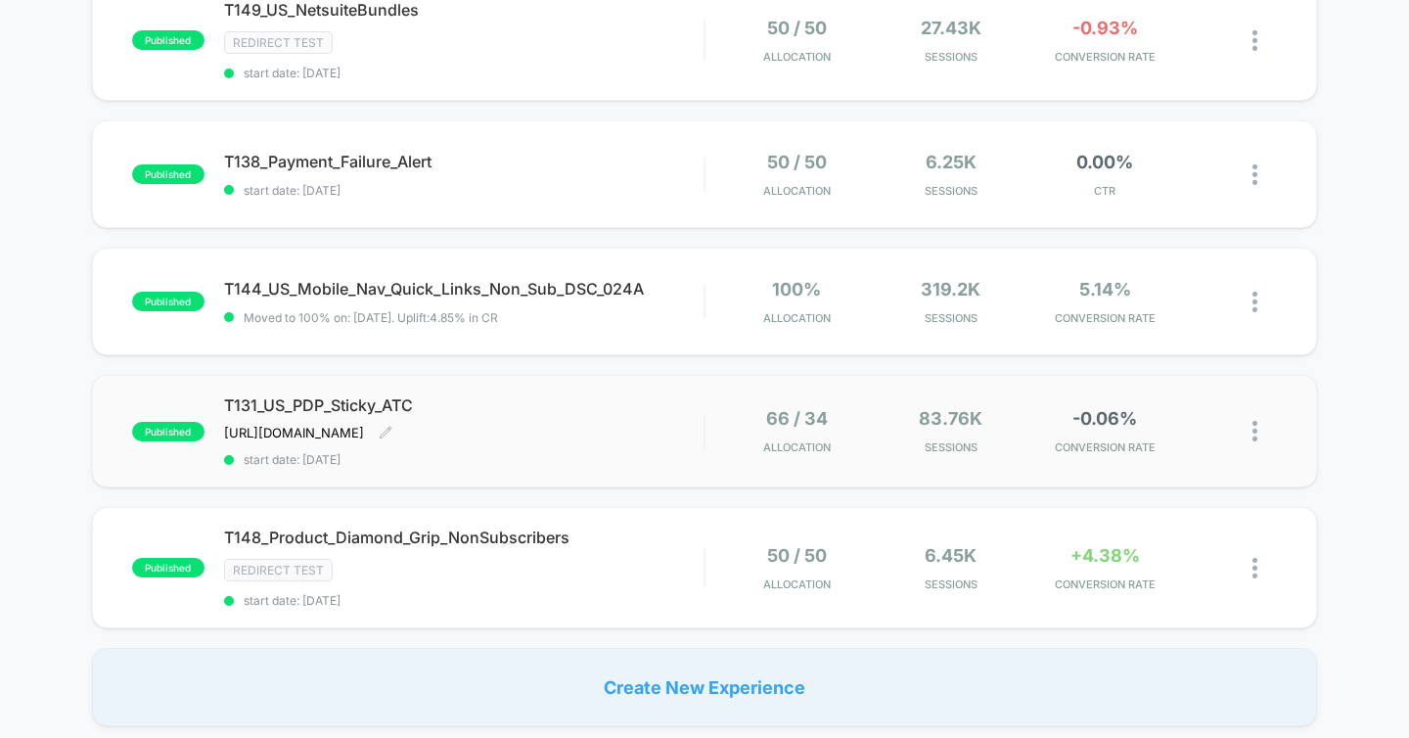
click at [346, 398] on span "T131_US_PDP_Sticky_ATC" at bounding box center [464, 405] width 480 height 20
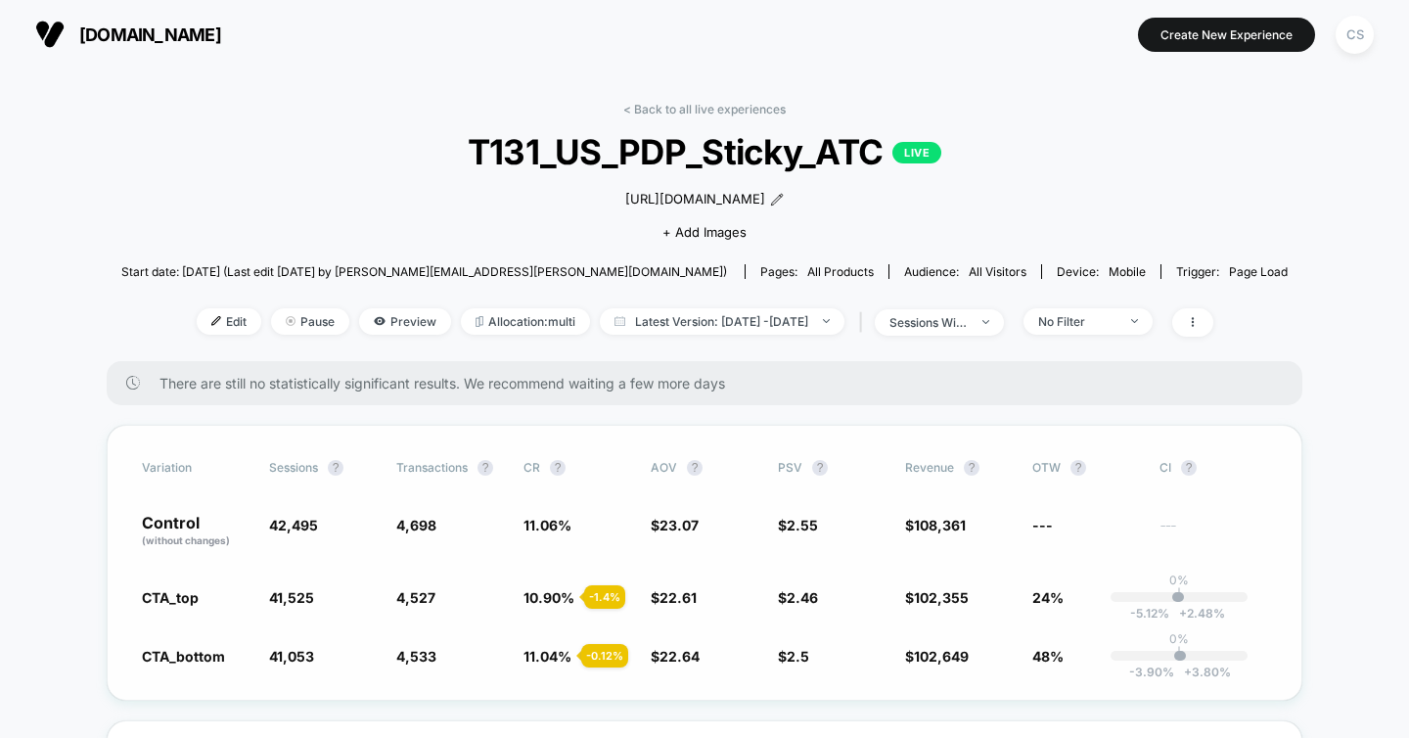
scroll to position [12, 0]
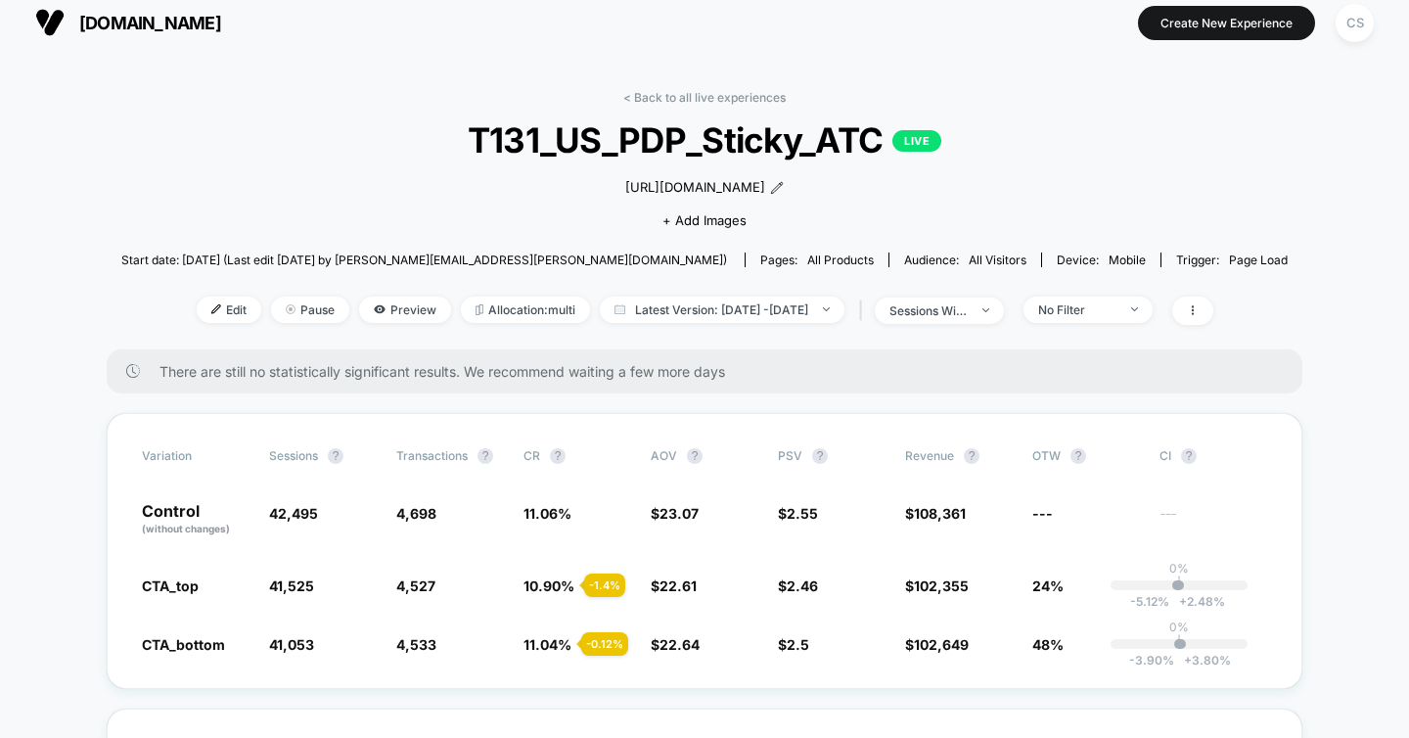
click at [692, 90] on link "< Back to all live experiences" at bounding box center [704, 97] width 162 height 15
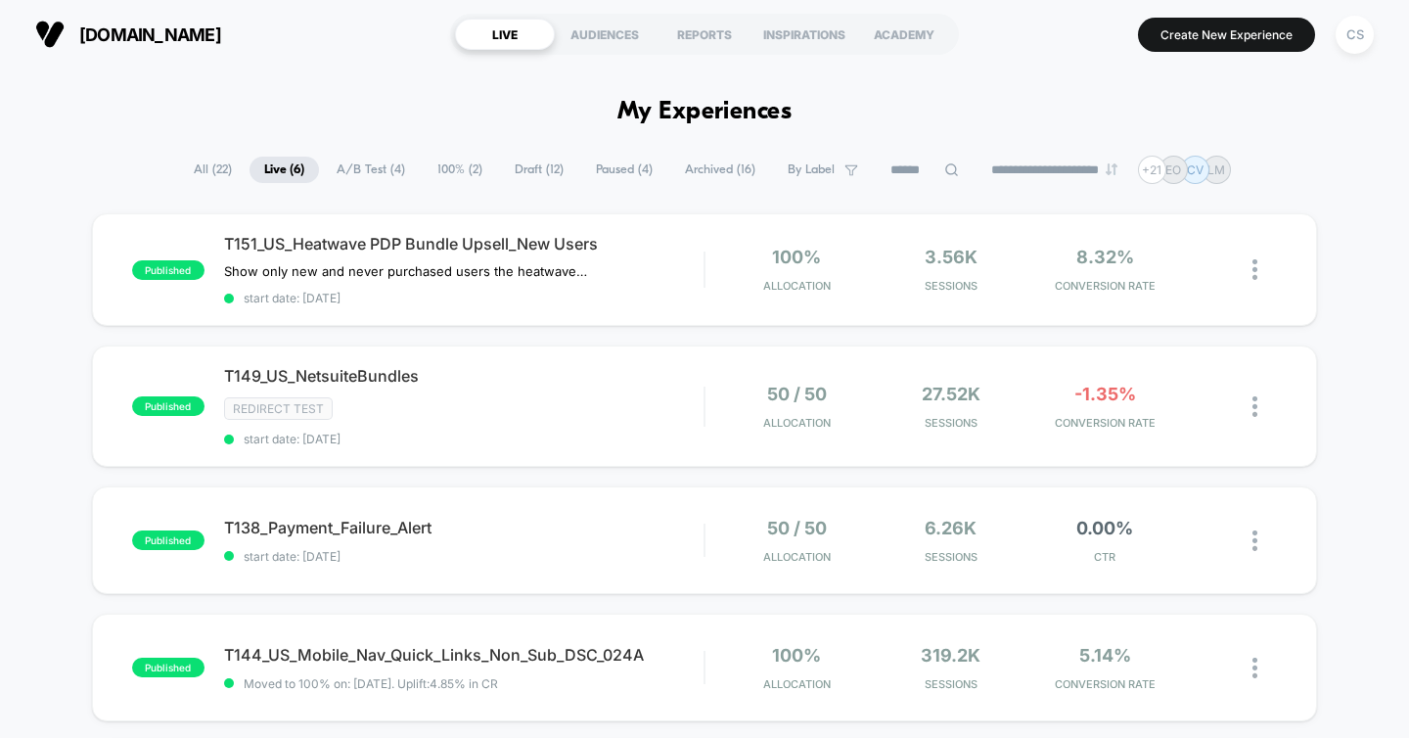
click at [607, 166] on span "Paused ( 4 )" at bounding box center [624, 170] width 86 height 26
